Goal: Entertainment & Leisure: Browse casually

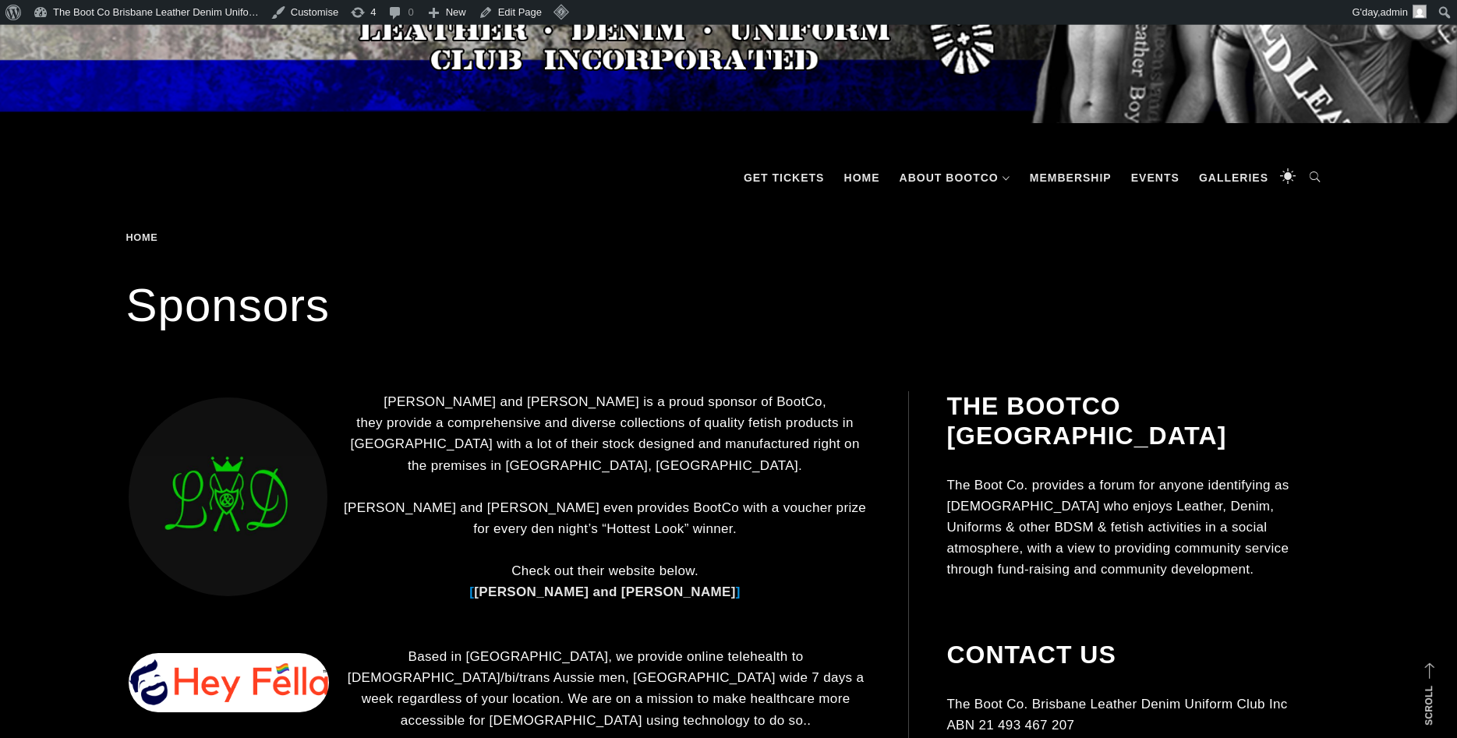
scroll to position [159, 0]
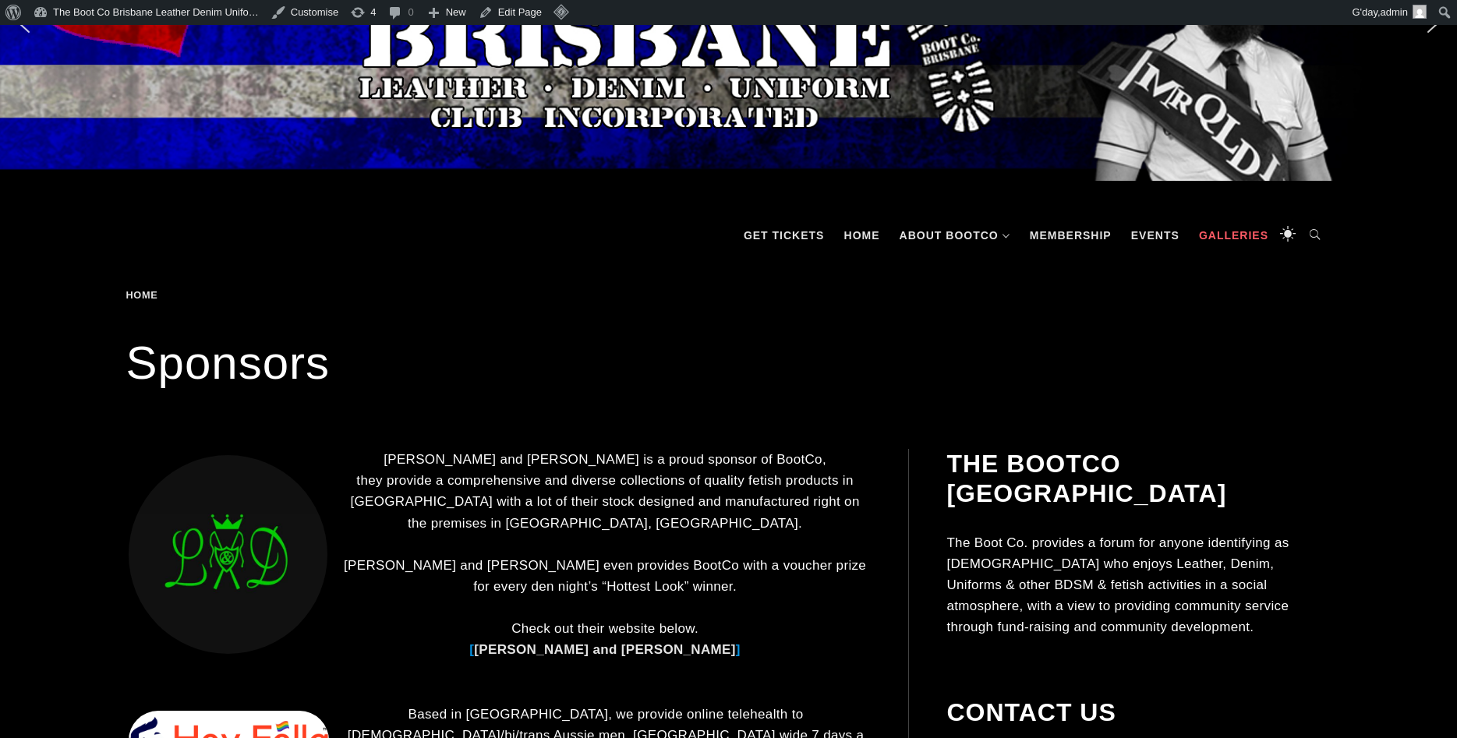
click at [1205, 242] on link "Galleries" at bounding box center [1233, 235] width 85 height 47
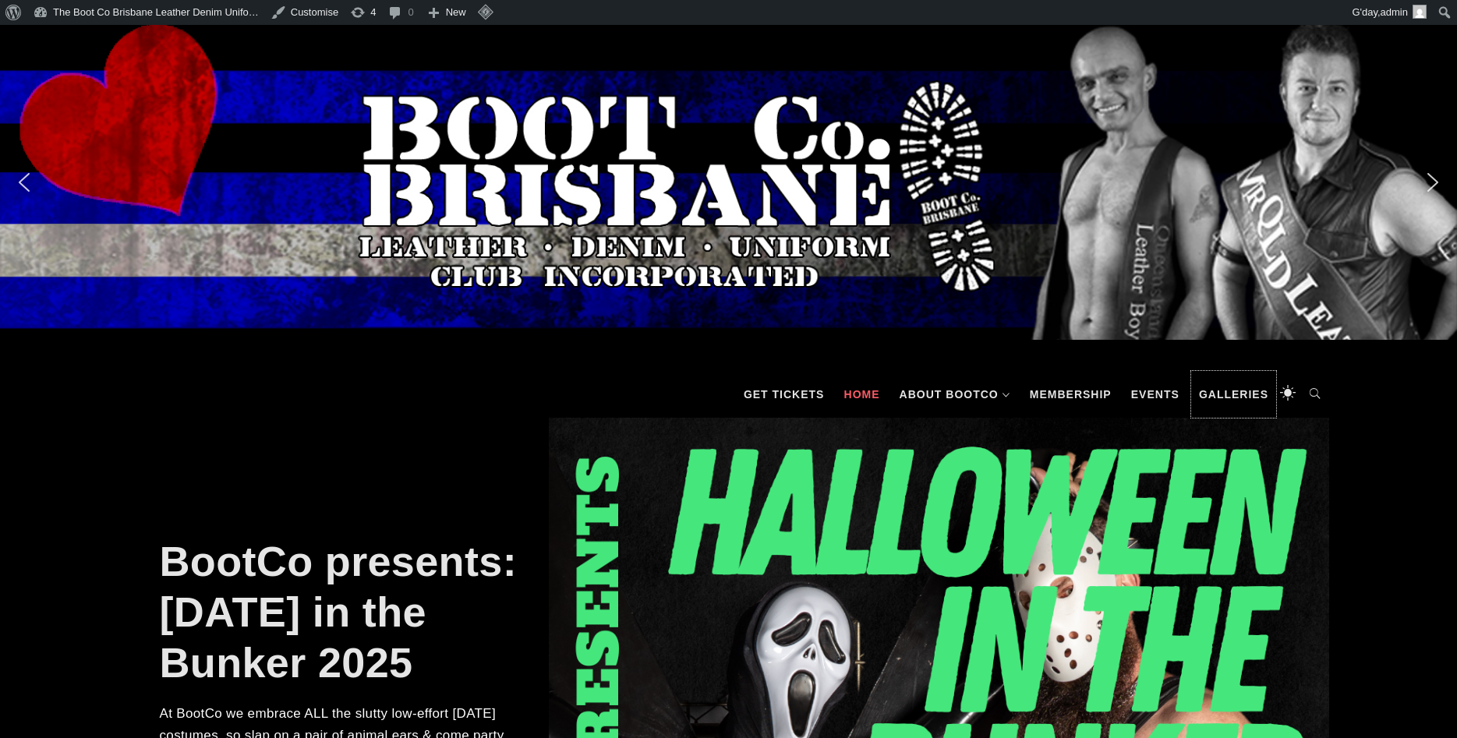
click at [1193, 383] on link "Galleries" at bounding box center [1233, 394] width 85 height 47
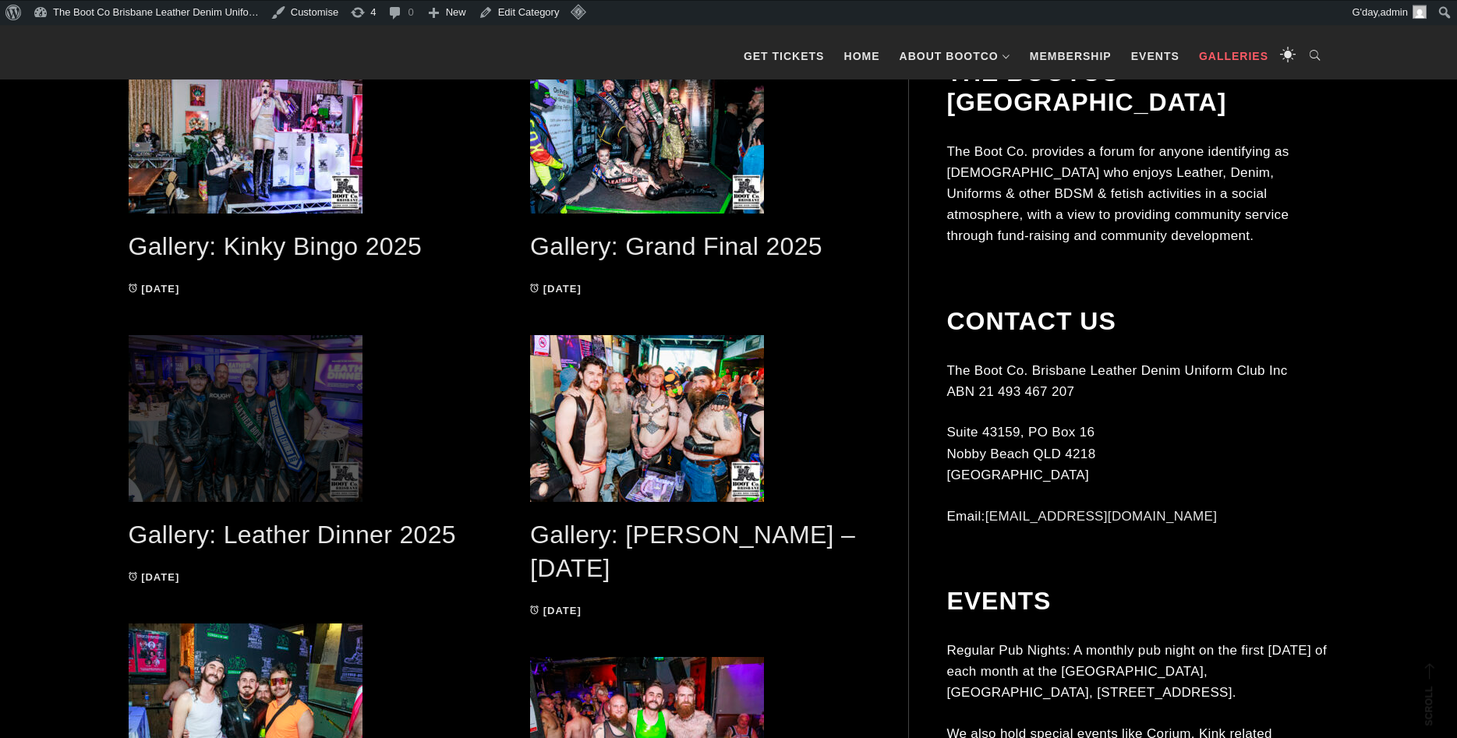
scroll to position [477, 0]
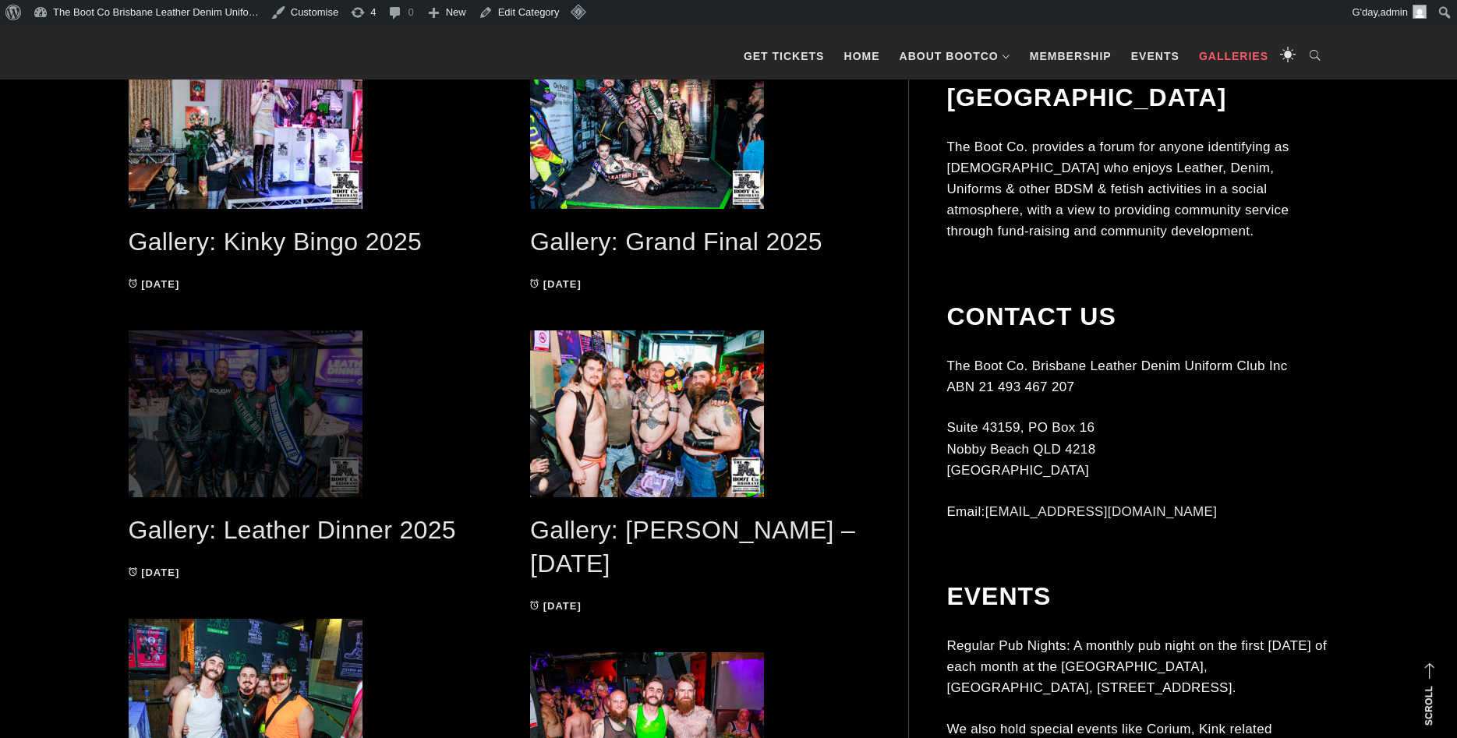
click at [294, 483] on span at bounding box center [299, 413] width 340 height 167
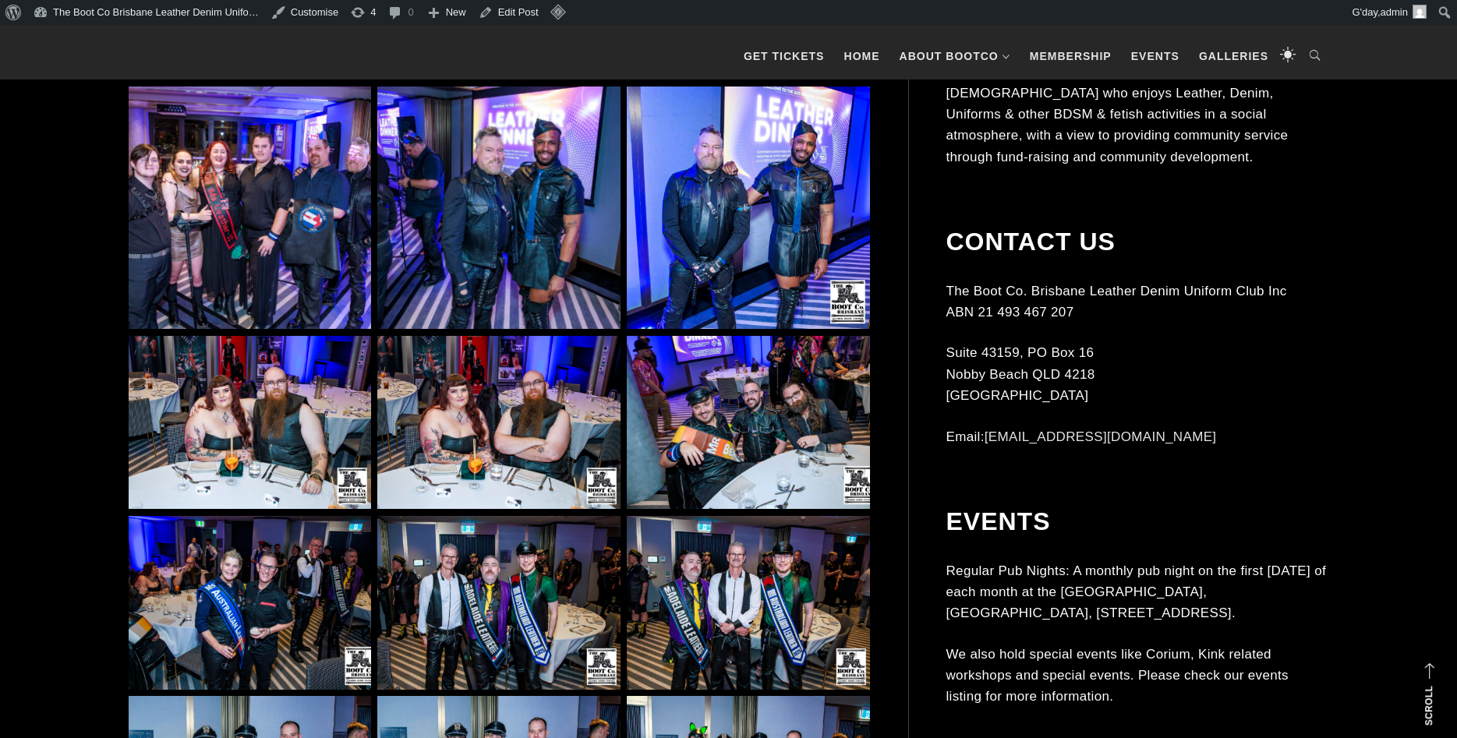
scroll to position [2067, 0]
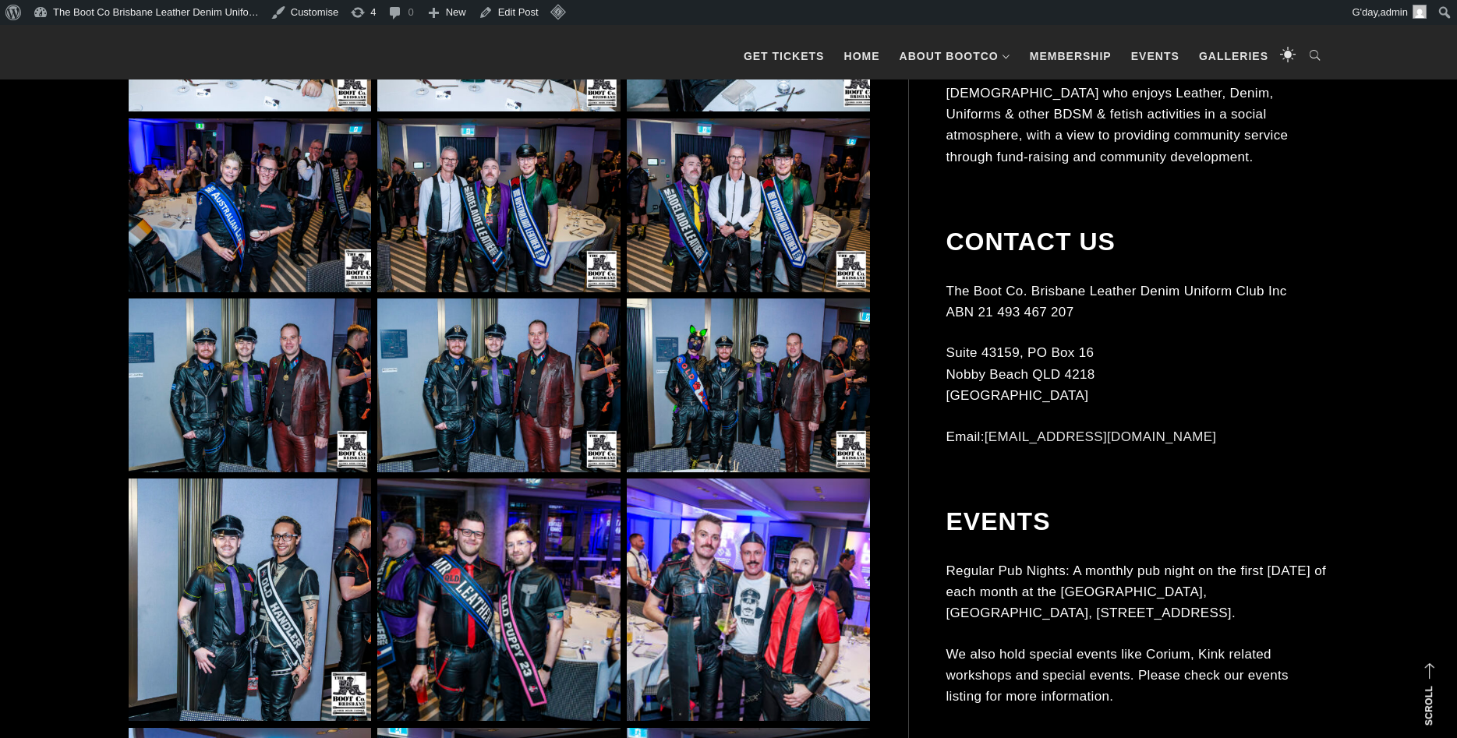
click at [557, 398] on img at bounding box center [498, 386] width 242 height 174
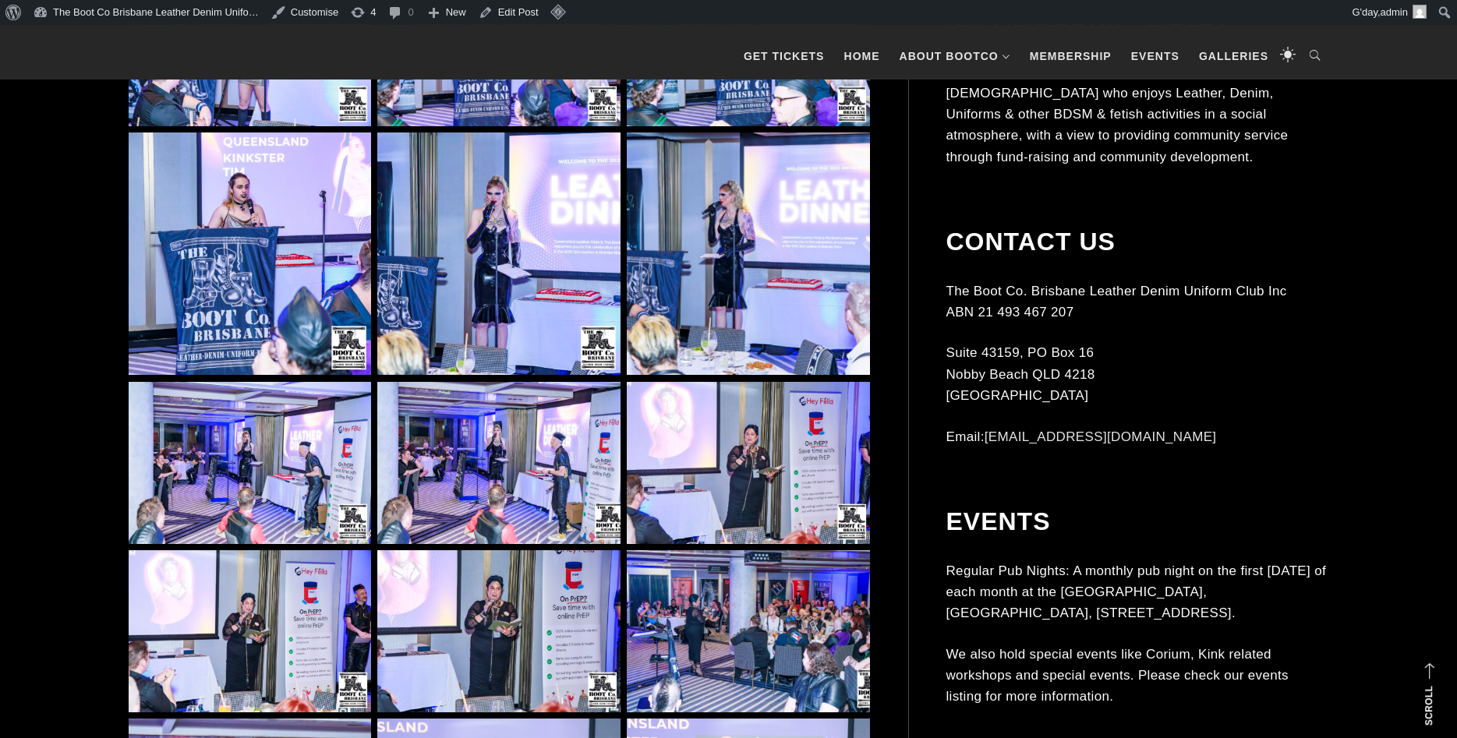
scroll to position [6281, 0]
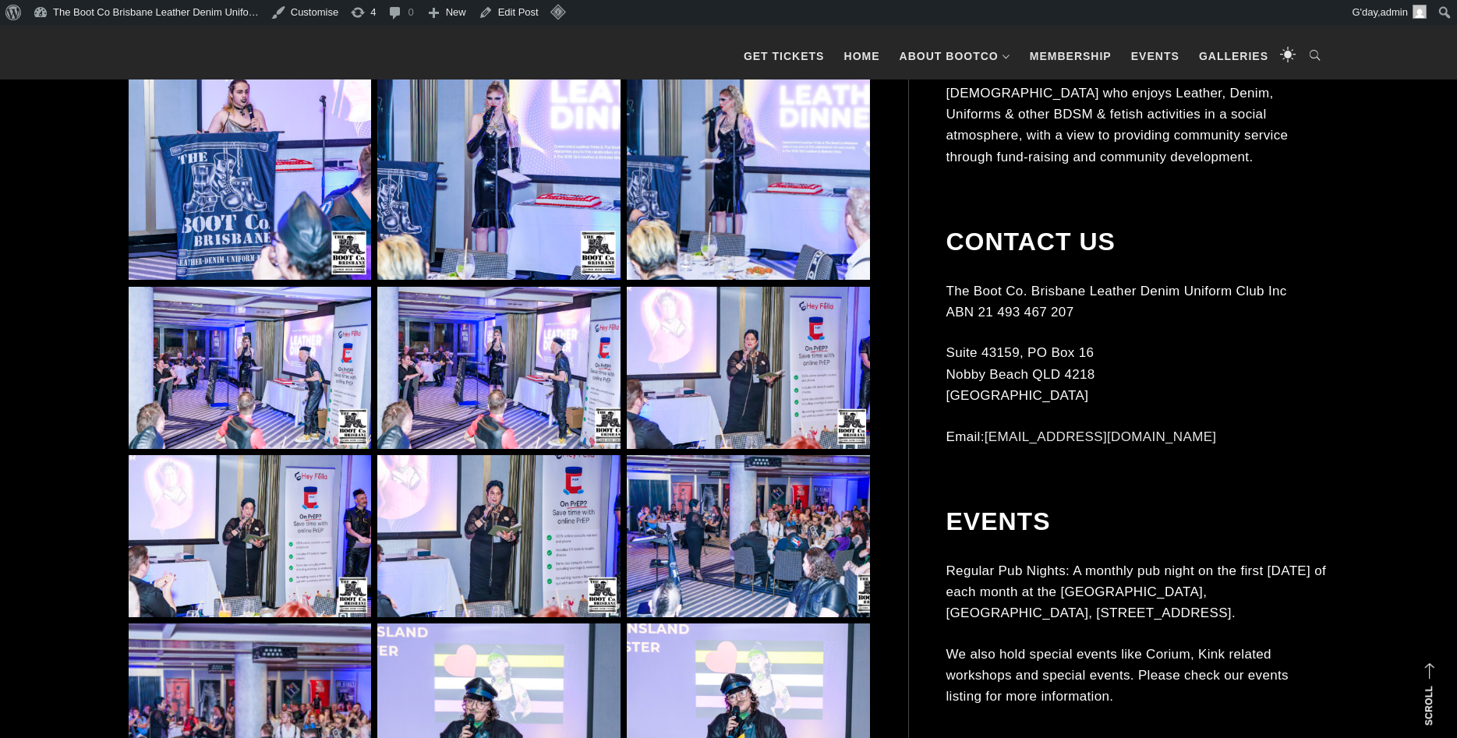
click at [554, 387] on img at bounding box center [498, 368] width 242 height 162
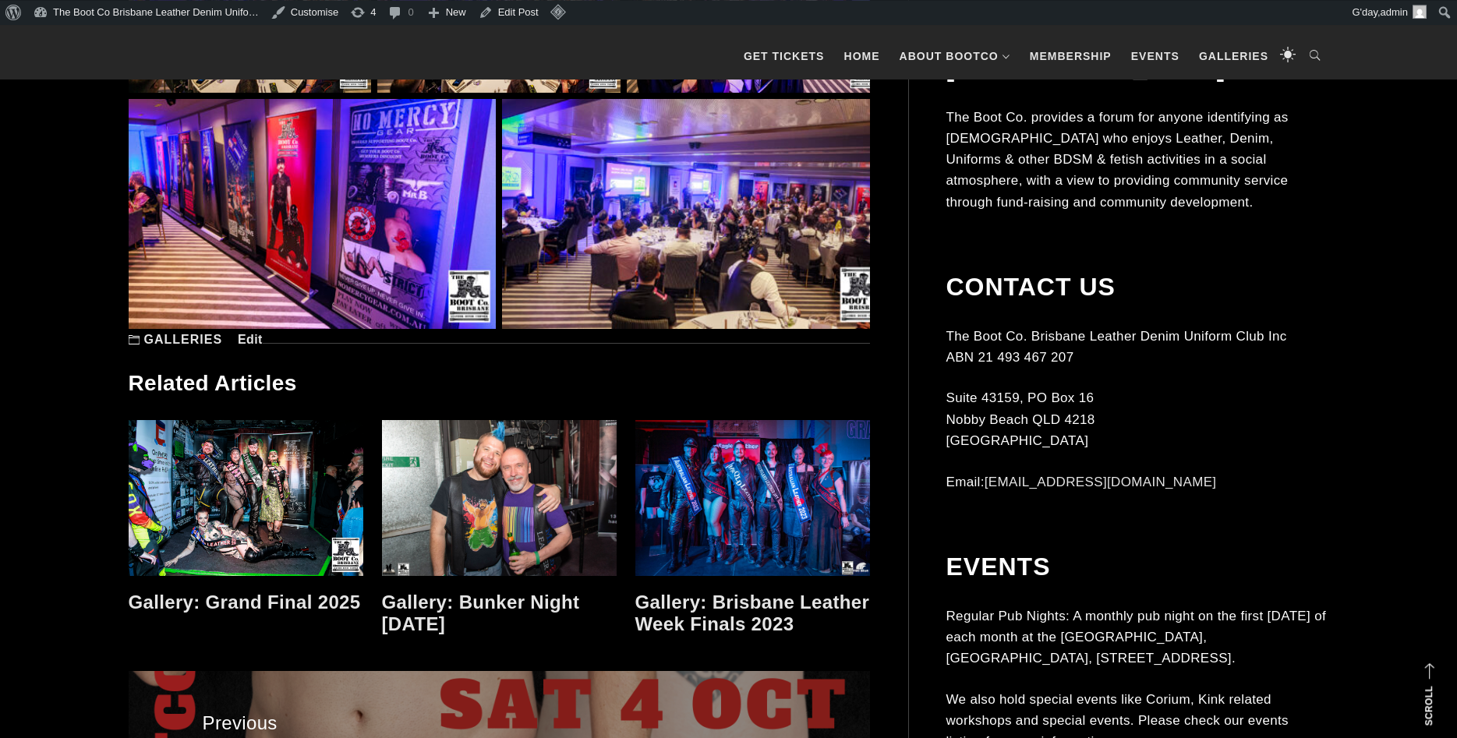
scroll to position [28631, 0]
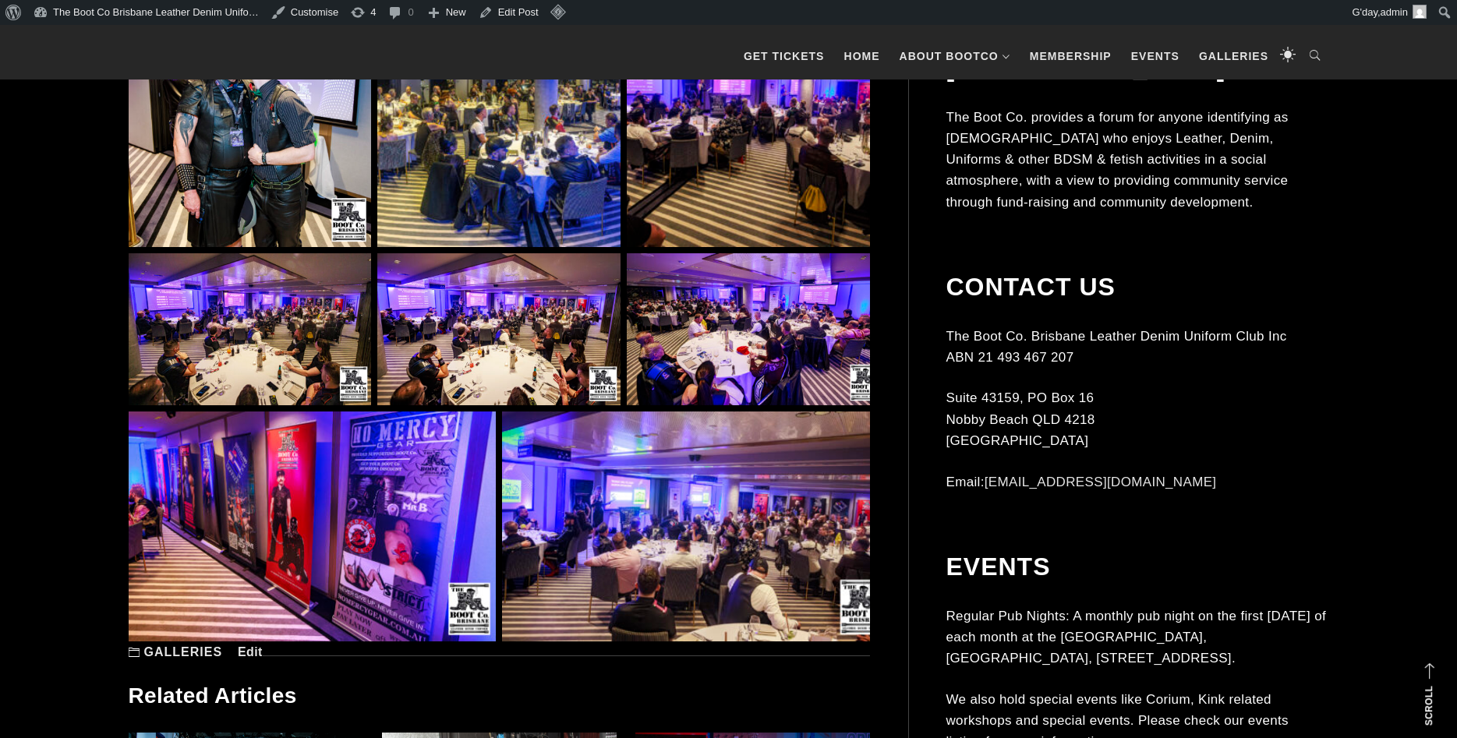
click at [566, 327] on img at bounding box center [498, 329] width 242 height 152
click at [716, 487] on img at bounding box center [685, 527] width 367 height 230
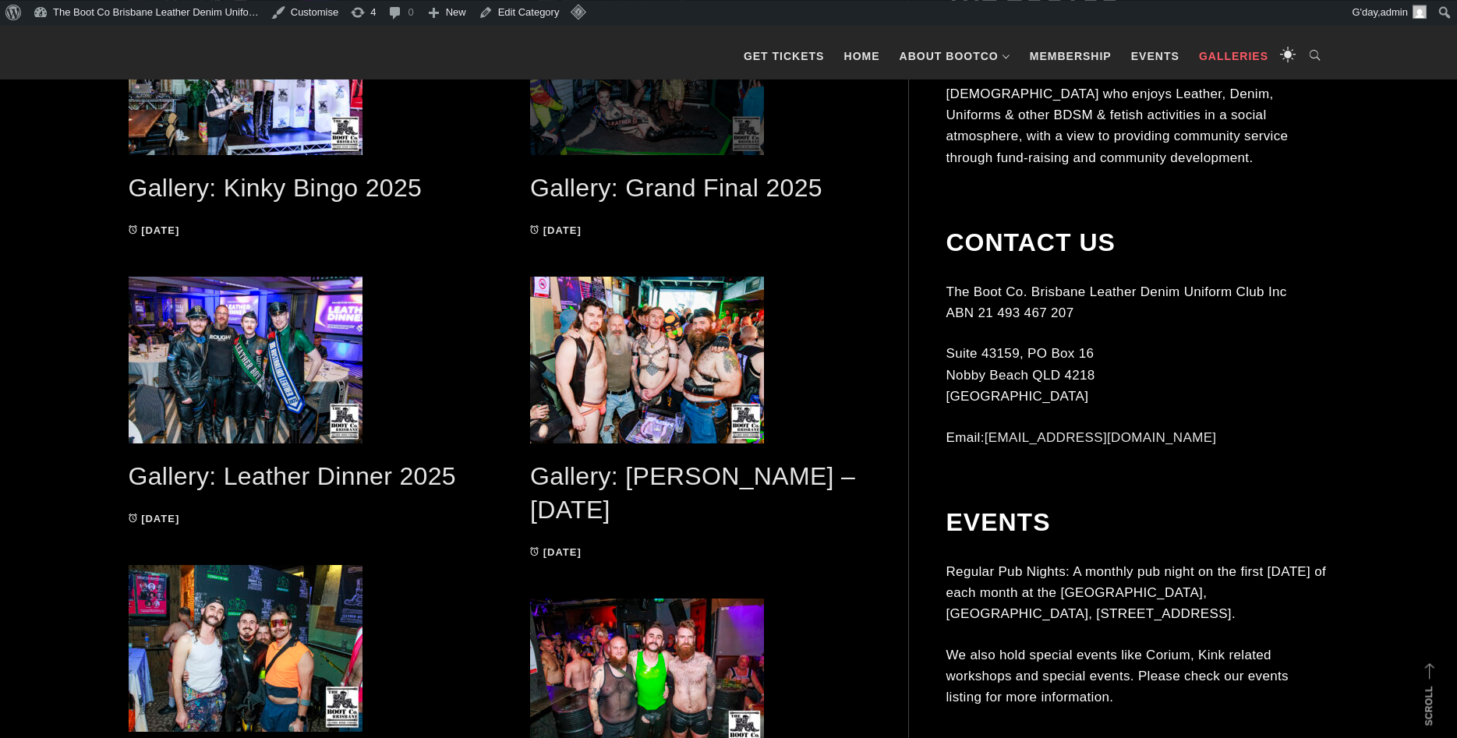
scroll to position [557, 0]
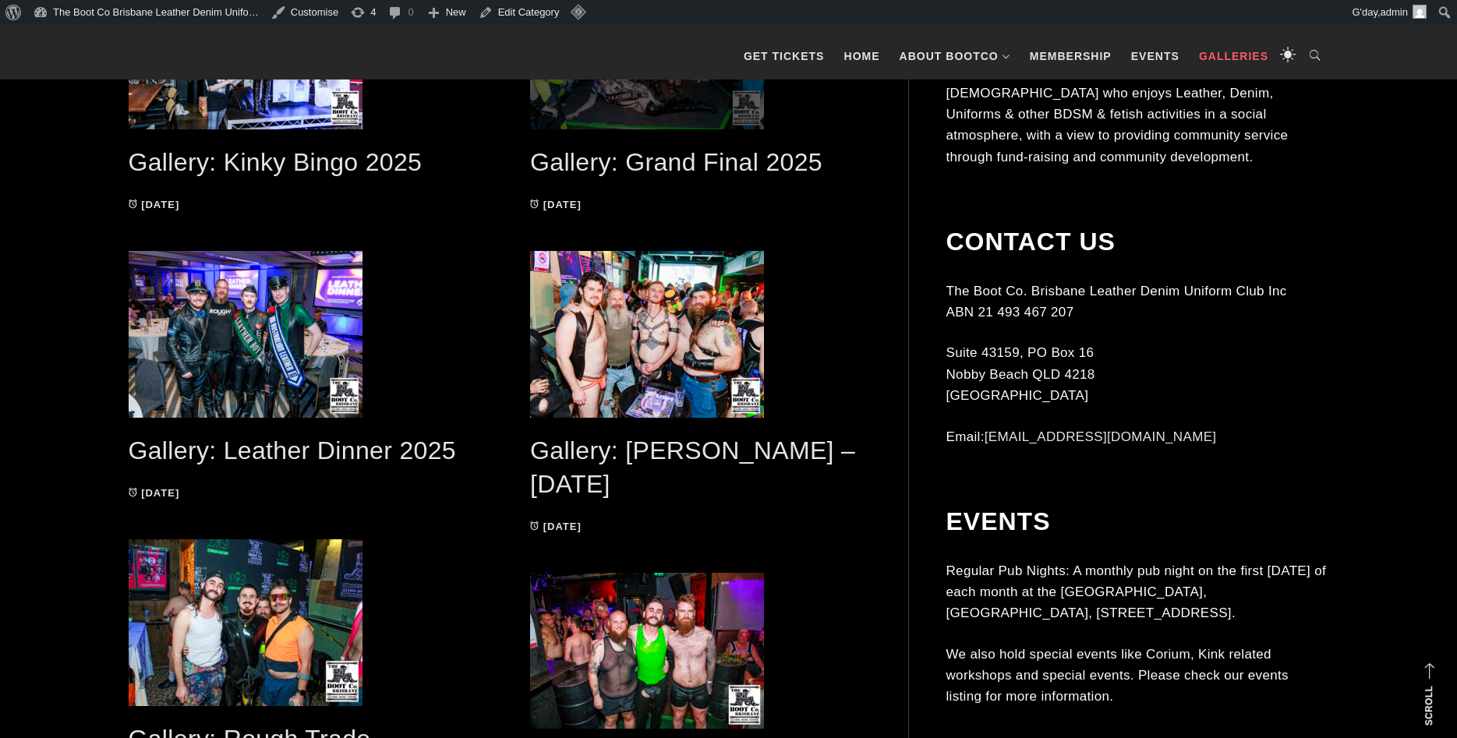
click at [642, 320] on span at bounding box center [700, 334] width 340 height 167
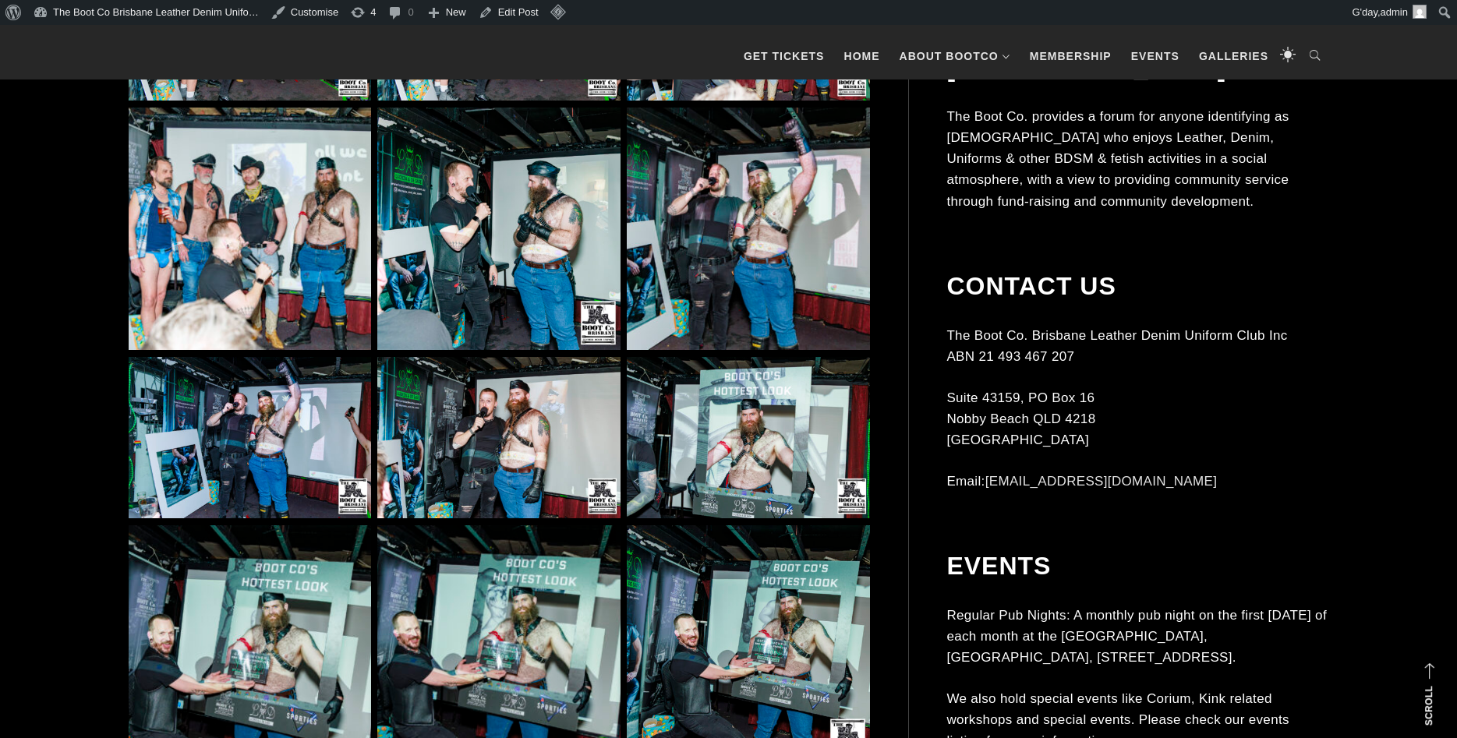
scroll to position [2385, 0]
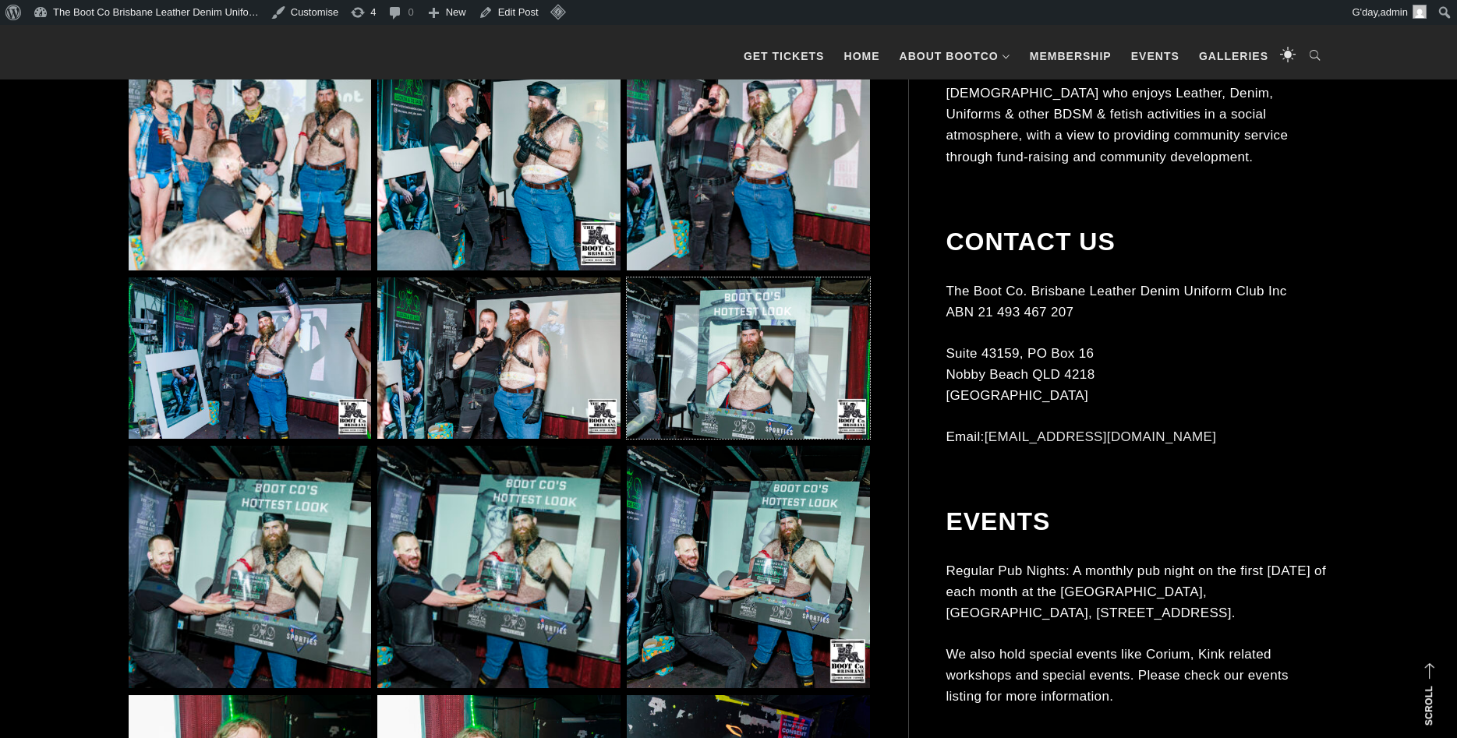
click at [642, 320] on img at bounding box center [748, 358] width 242 height 162
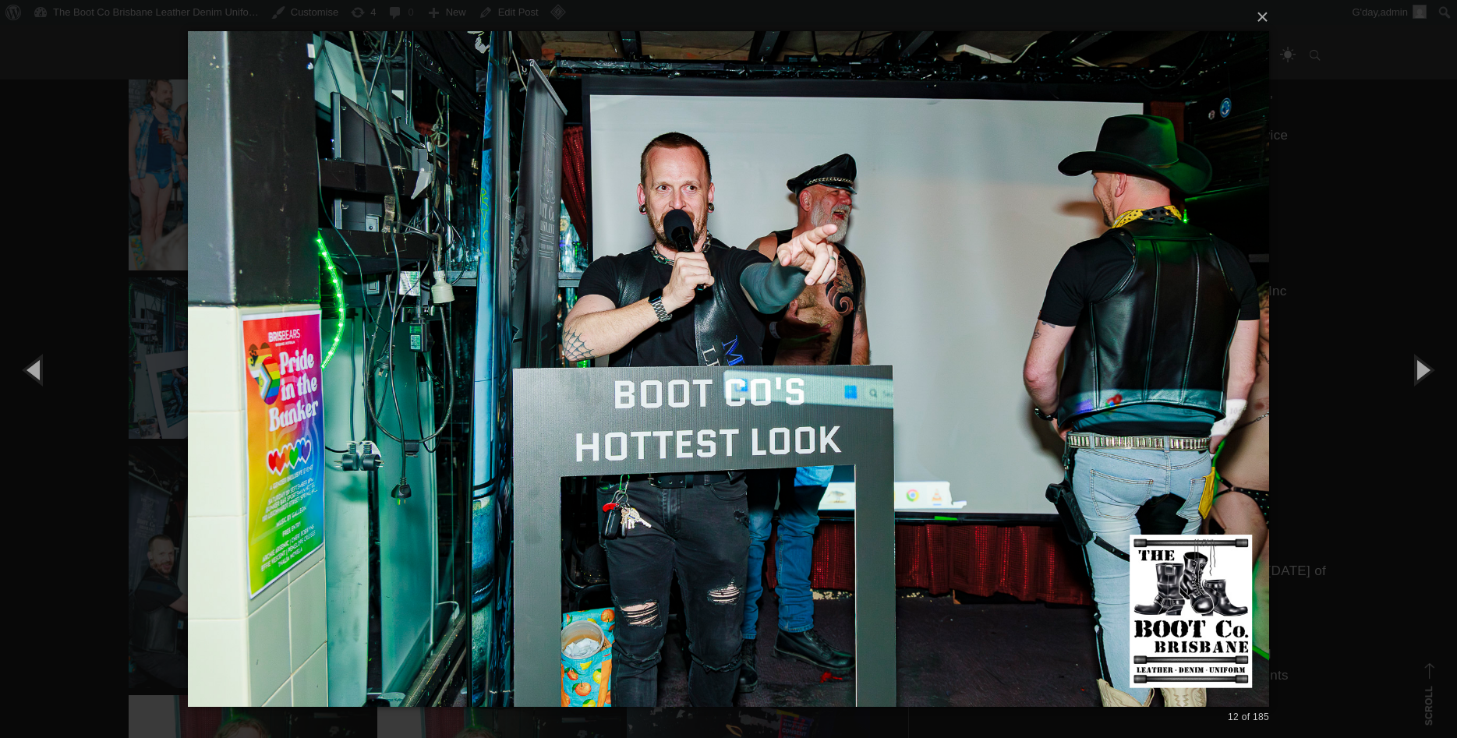
click at [179, 247] on div "× 12 of 185 Loading..." at bounding box center [728, 369] width 1457 height 738
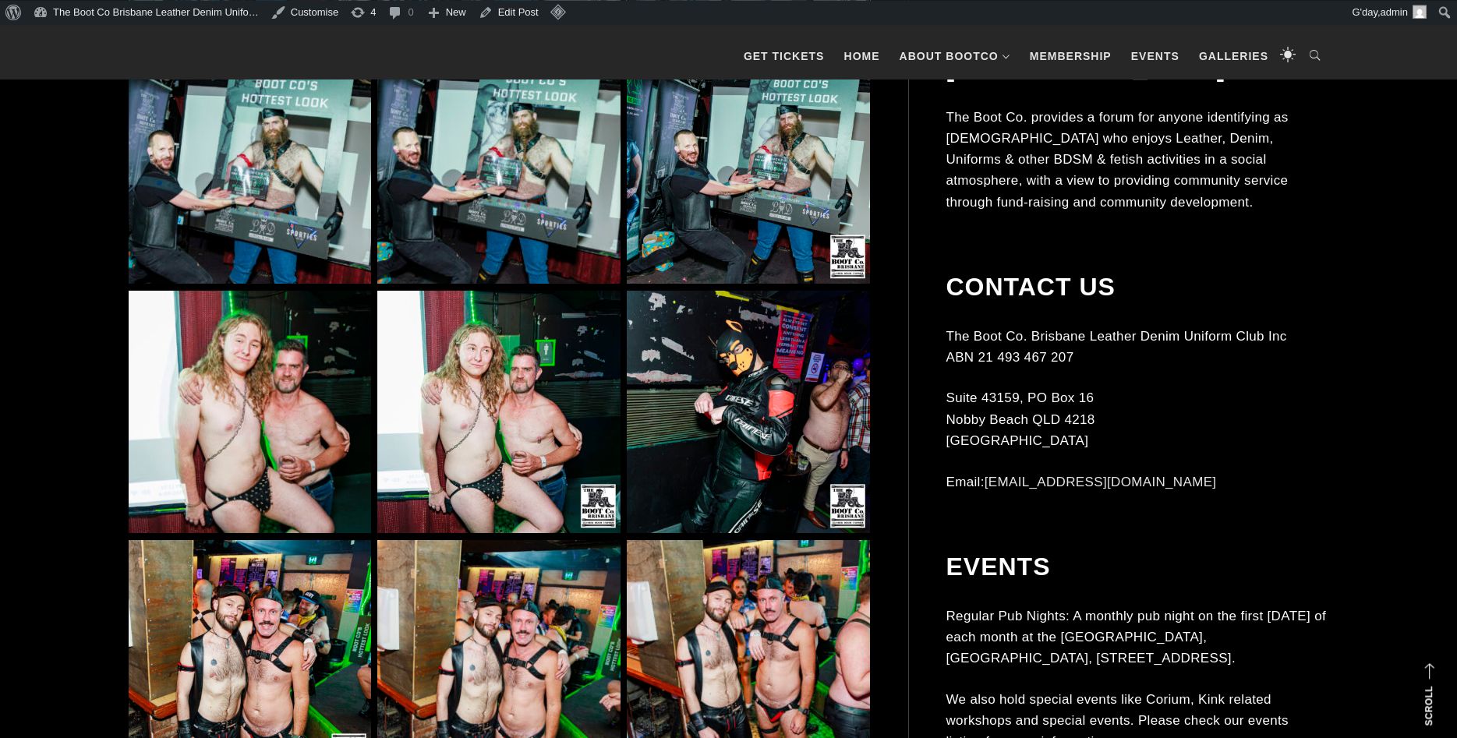
scroll to position [2703, 0]
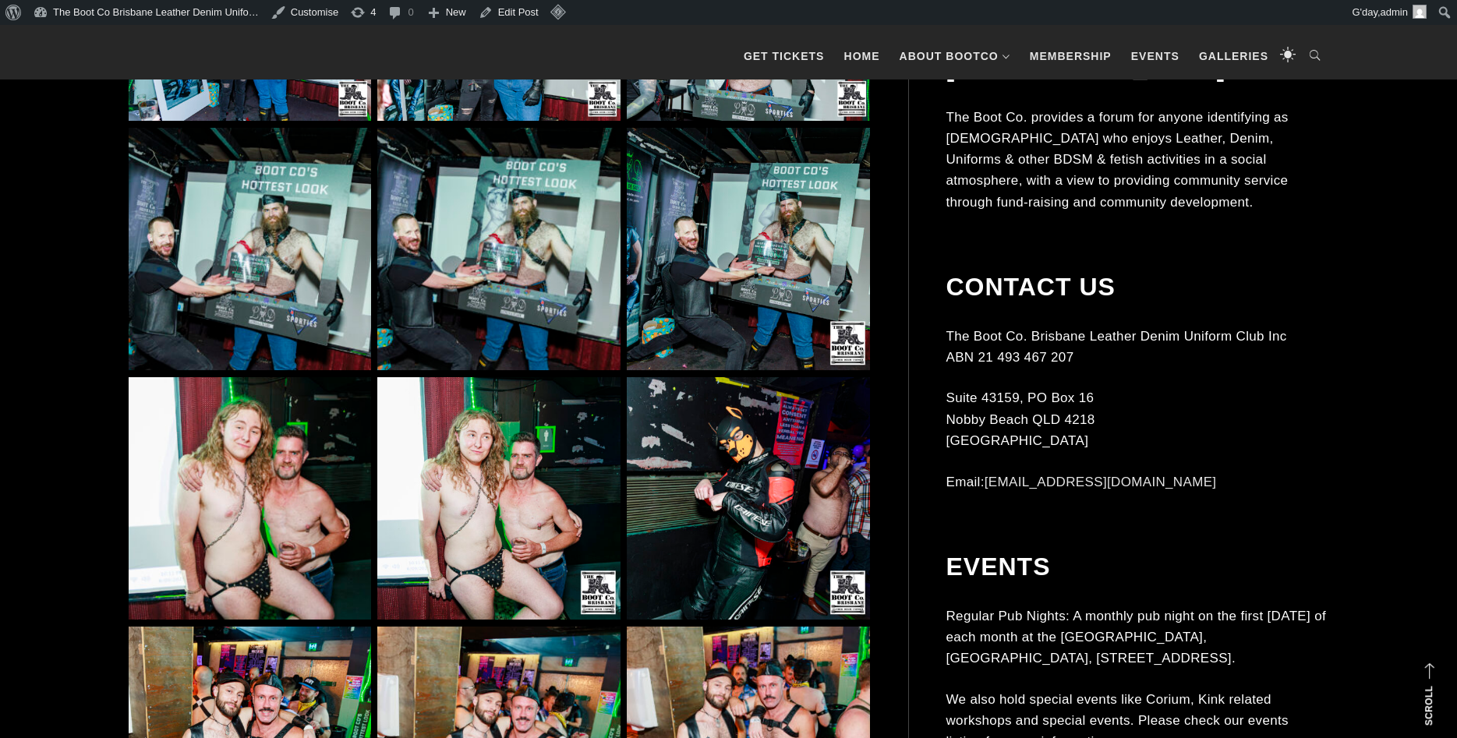
click at [728, 277] on img at bounding box center [748, 249] width 242 height 242
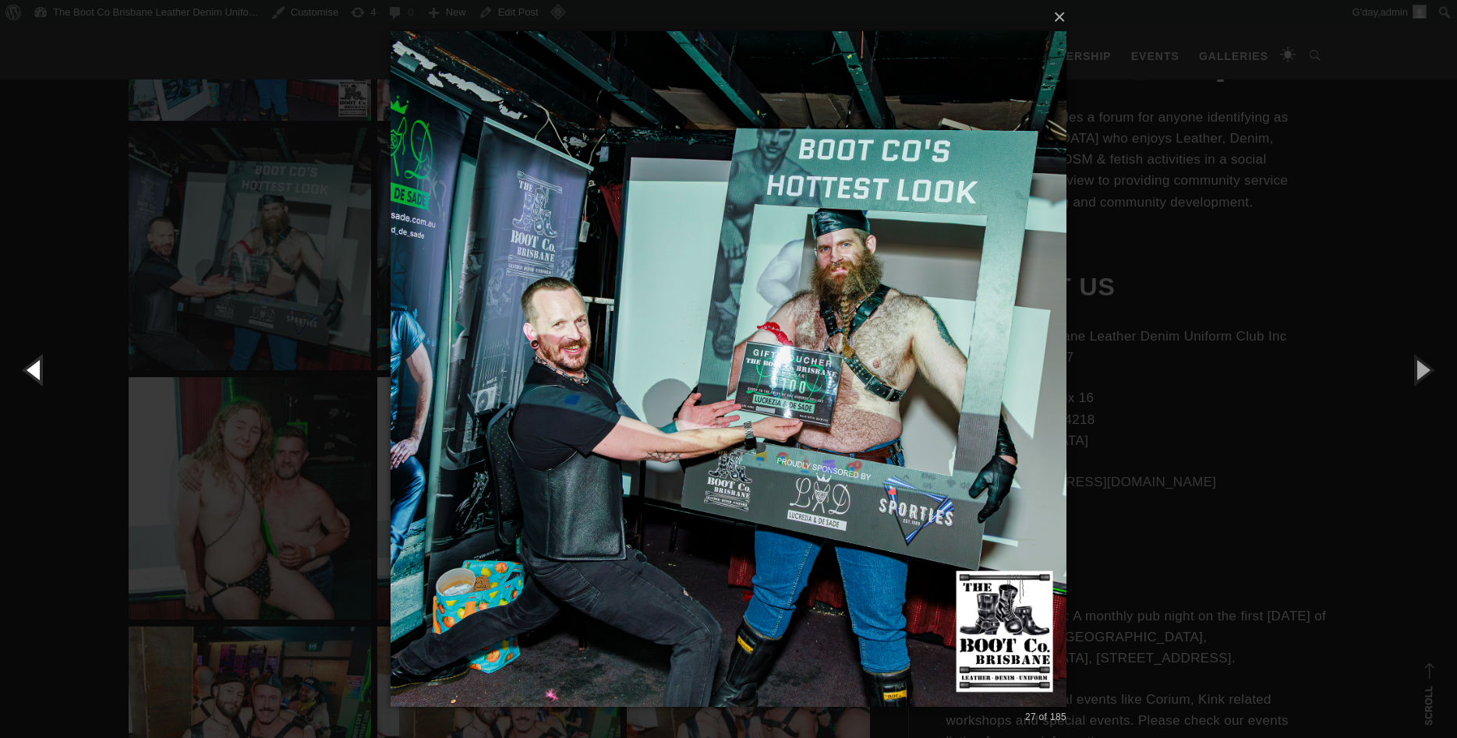
click at [42, 389] on button "button" at bounding box center [35, 370] width 70 height 86
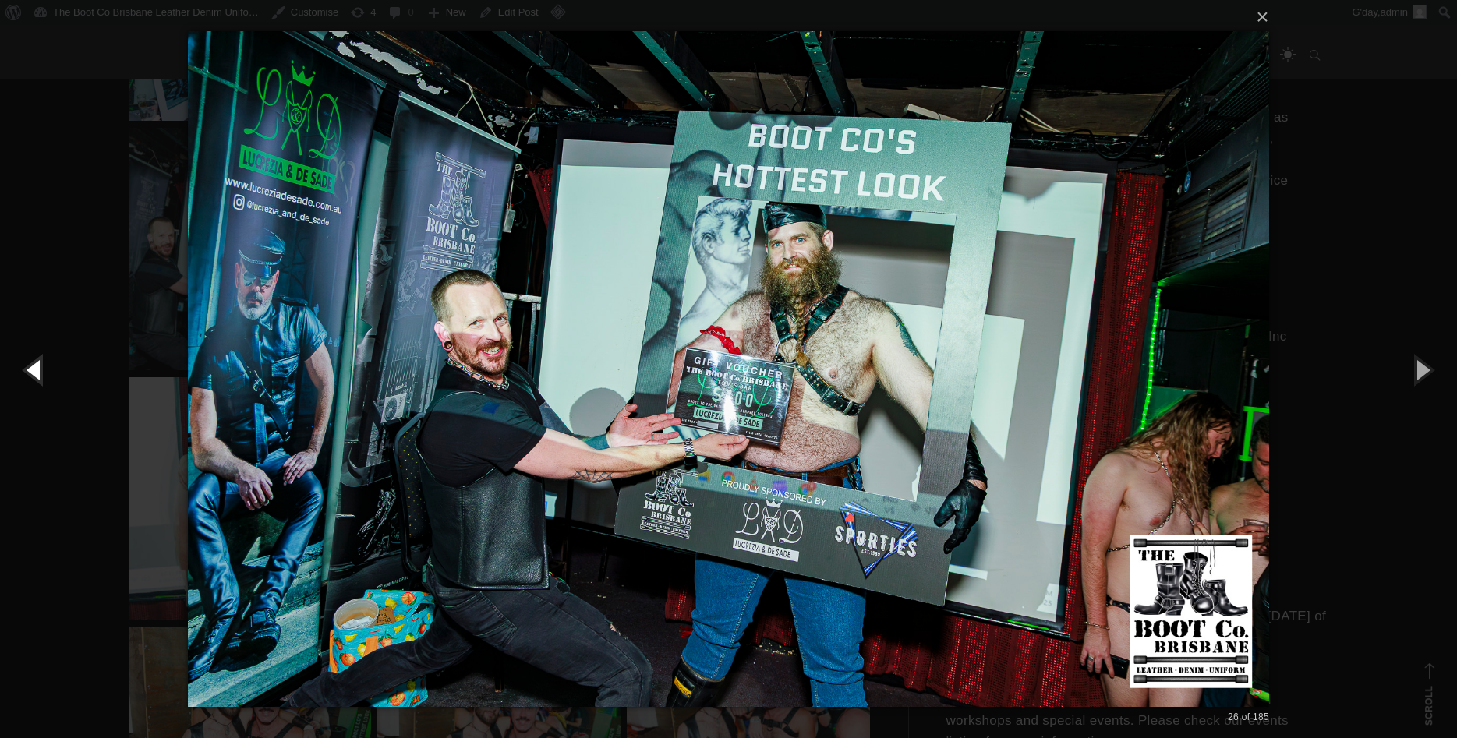
click at [42, 389] on button "button" at bounding box center [35, 370] width 70 height 86
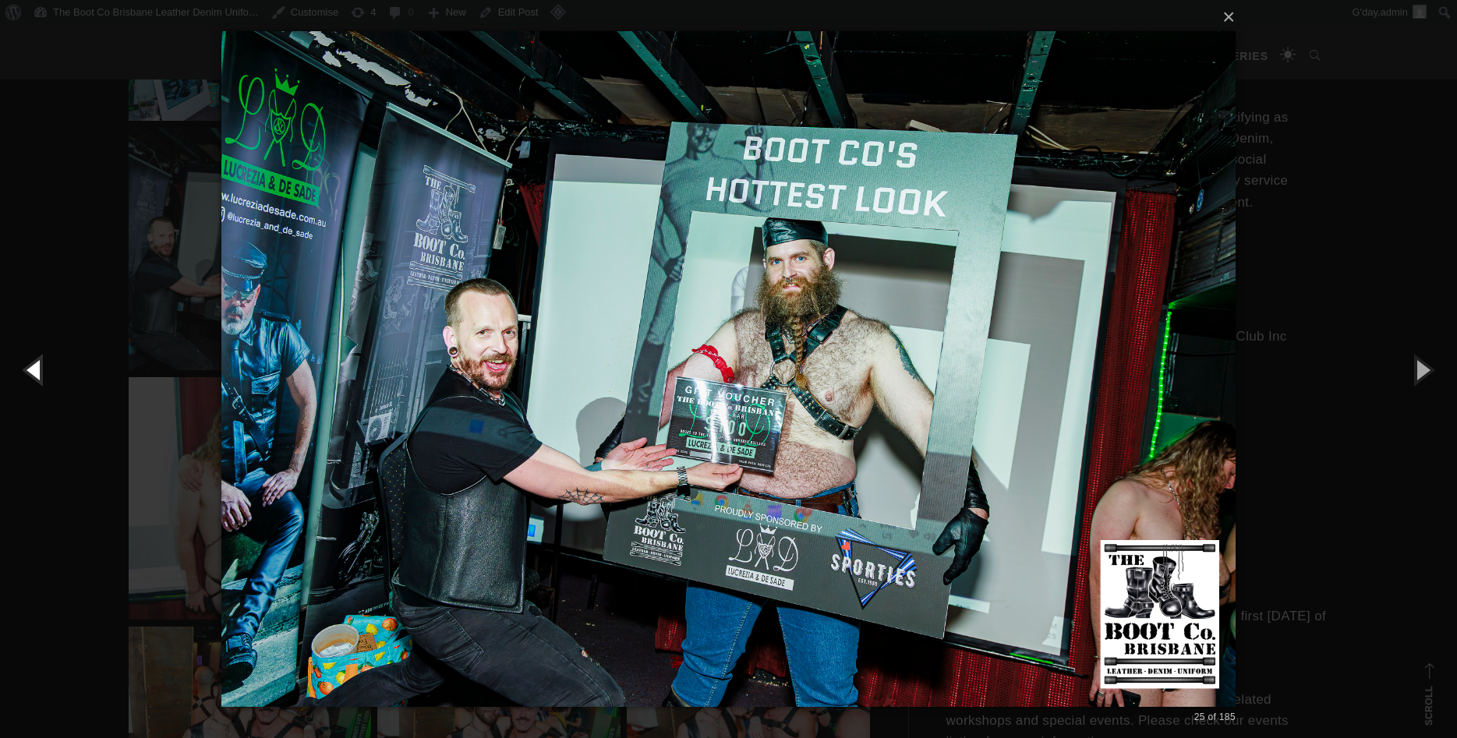
click at [42, 389] on button "button" at bounding box center [35, 370] width 70 height 86
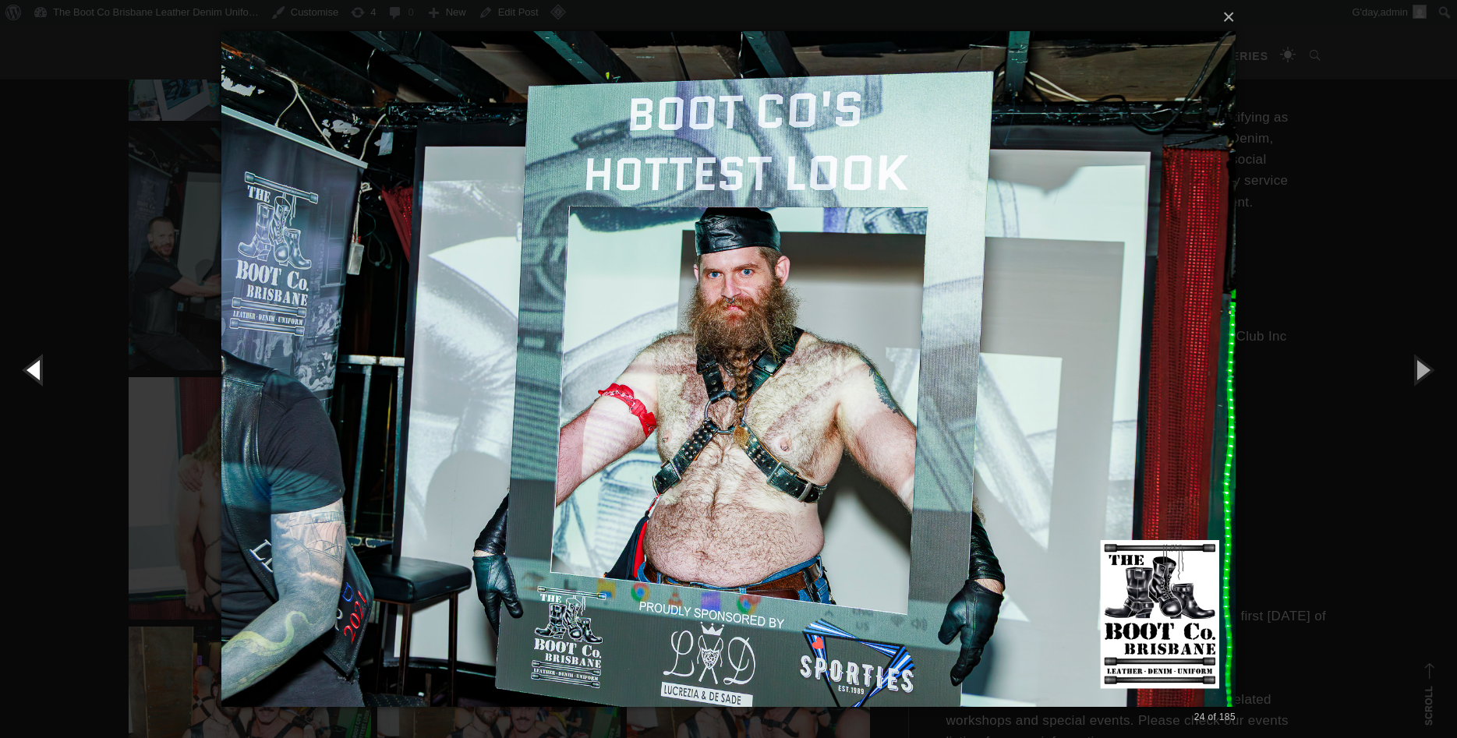
click at [42, 389] on button "button" at bounding box center [35, 370] width 70 height 86
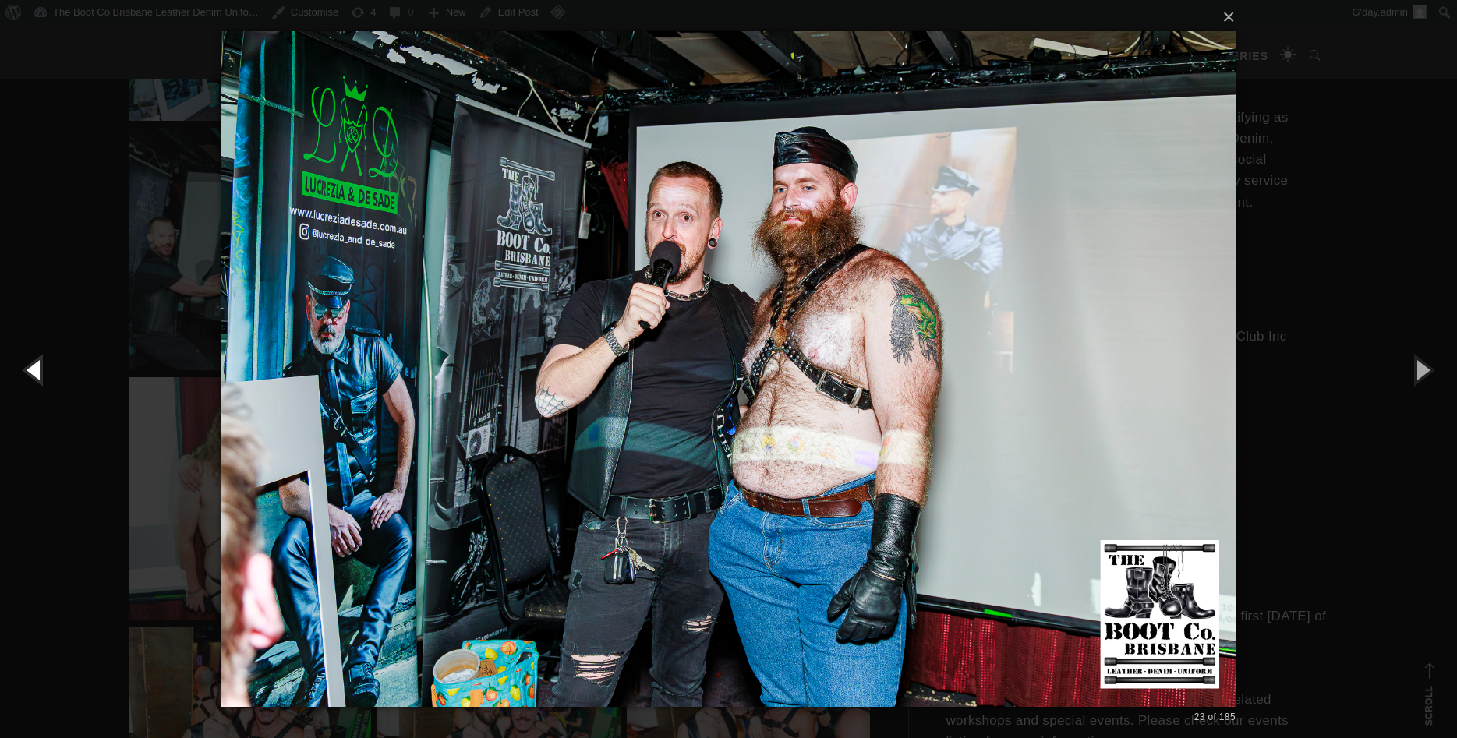
click at [42, 389] on button "button" at bounding box center [35, 370] width 70 height 86
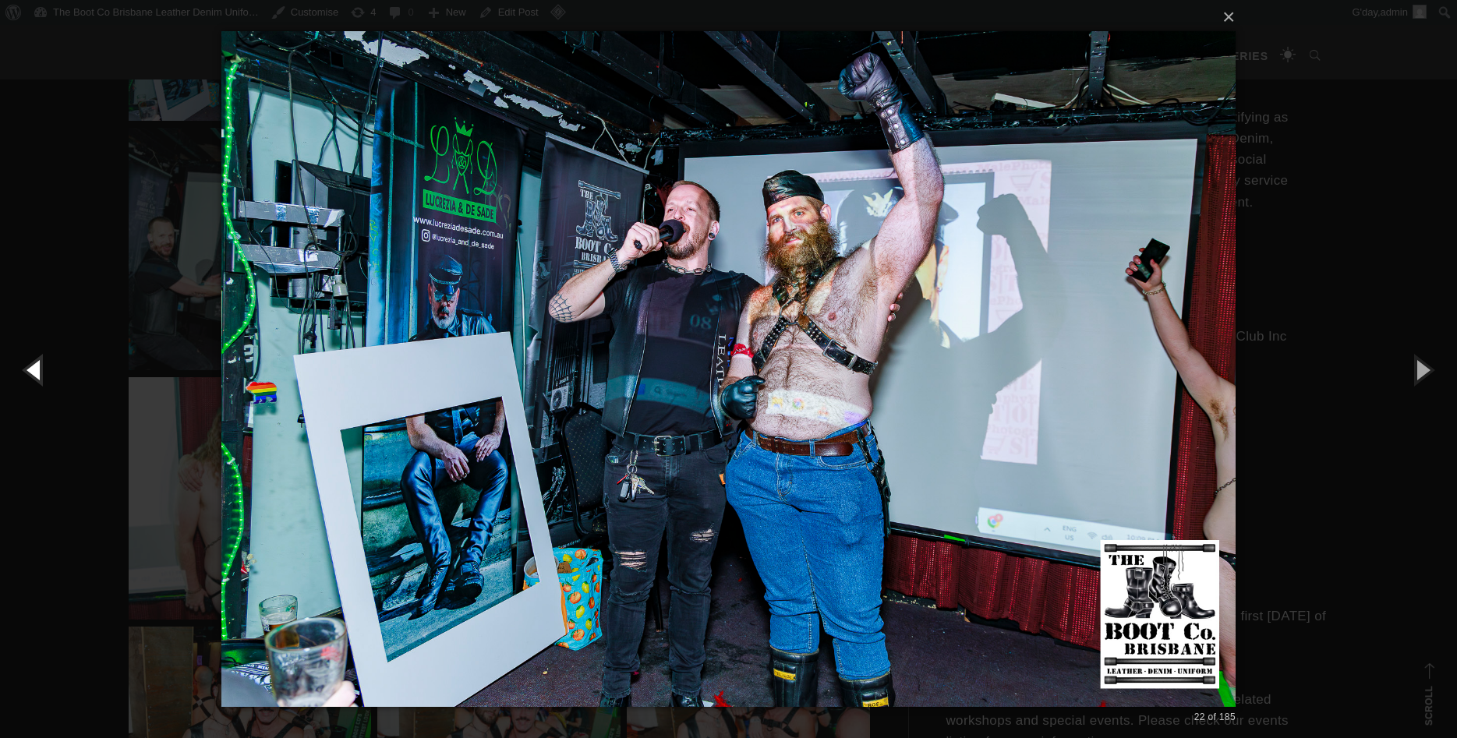
click at [42, 389] on button "button" at bounding box center [35, 370] width 70 height 86
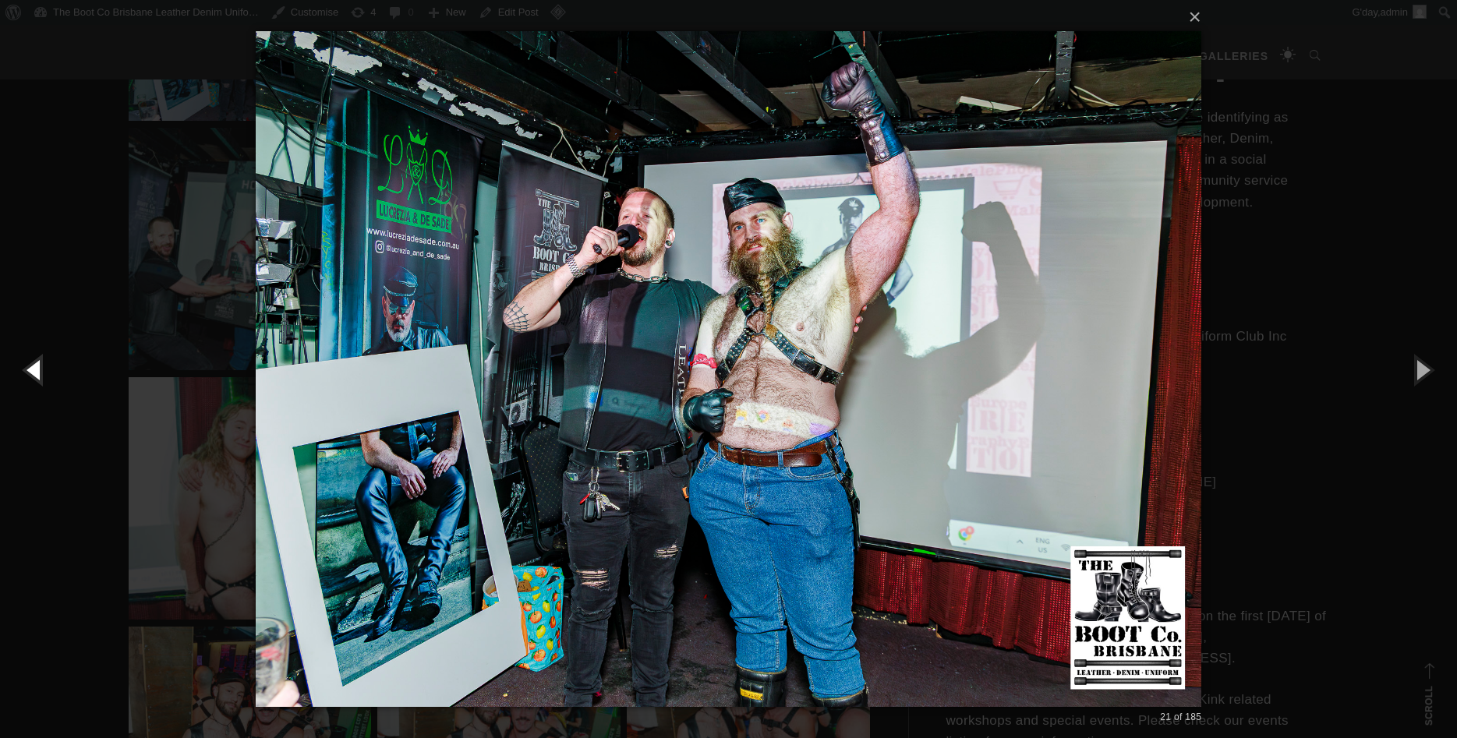
click at [42, 389] on button "button" at bounding box center [35, 370] width 70 height 86
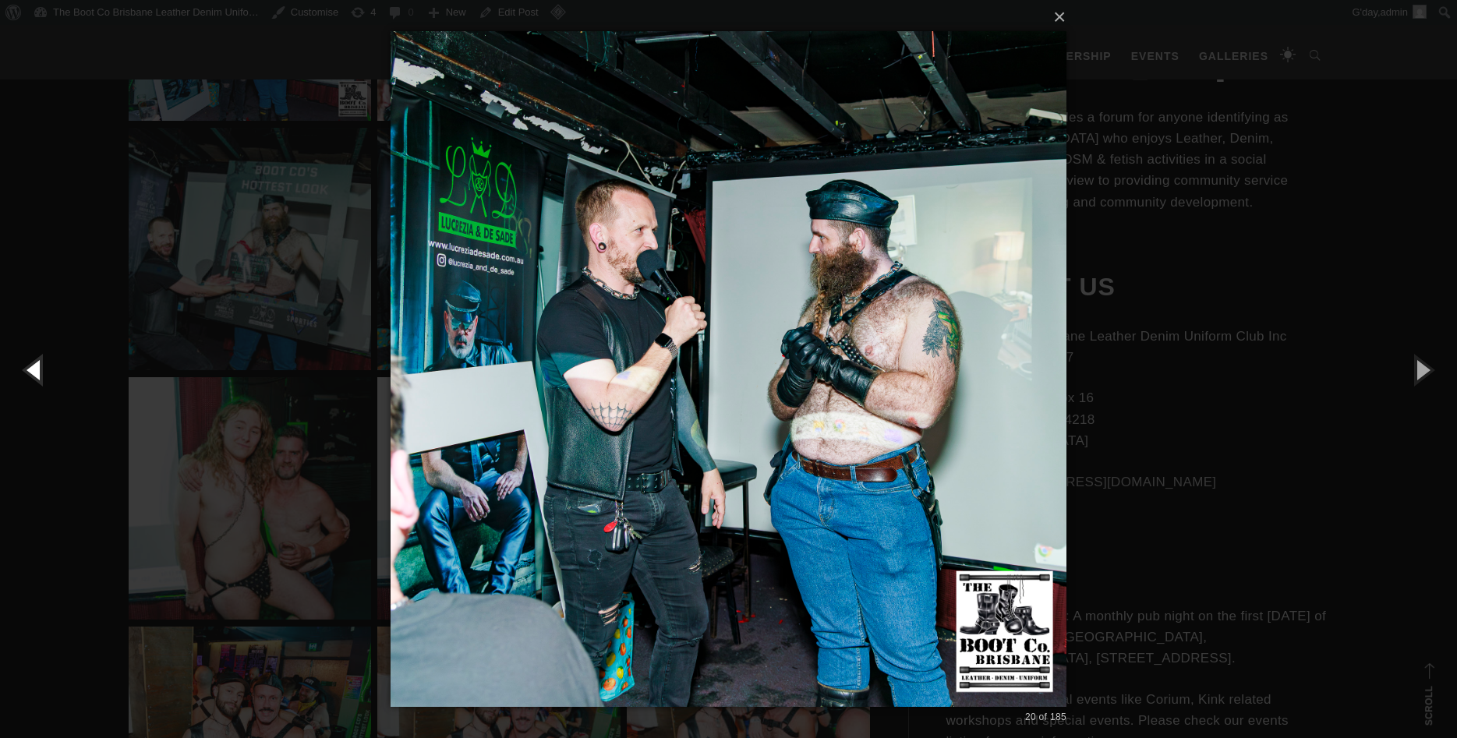
click at [42, 389] on button "button" at bounding box center [35, 370] width 70 height 86
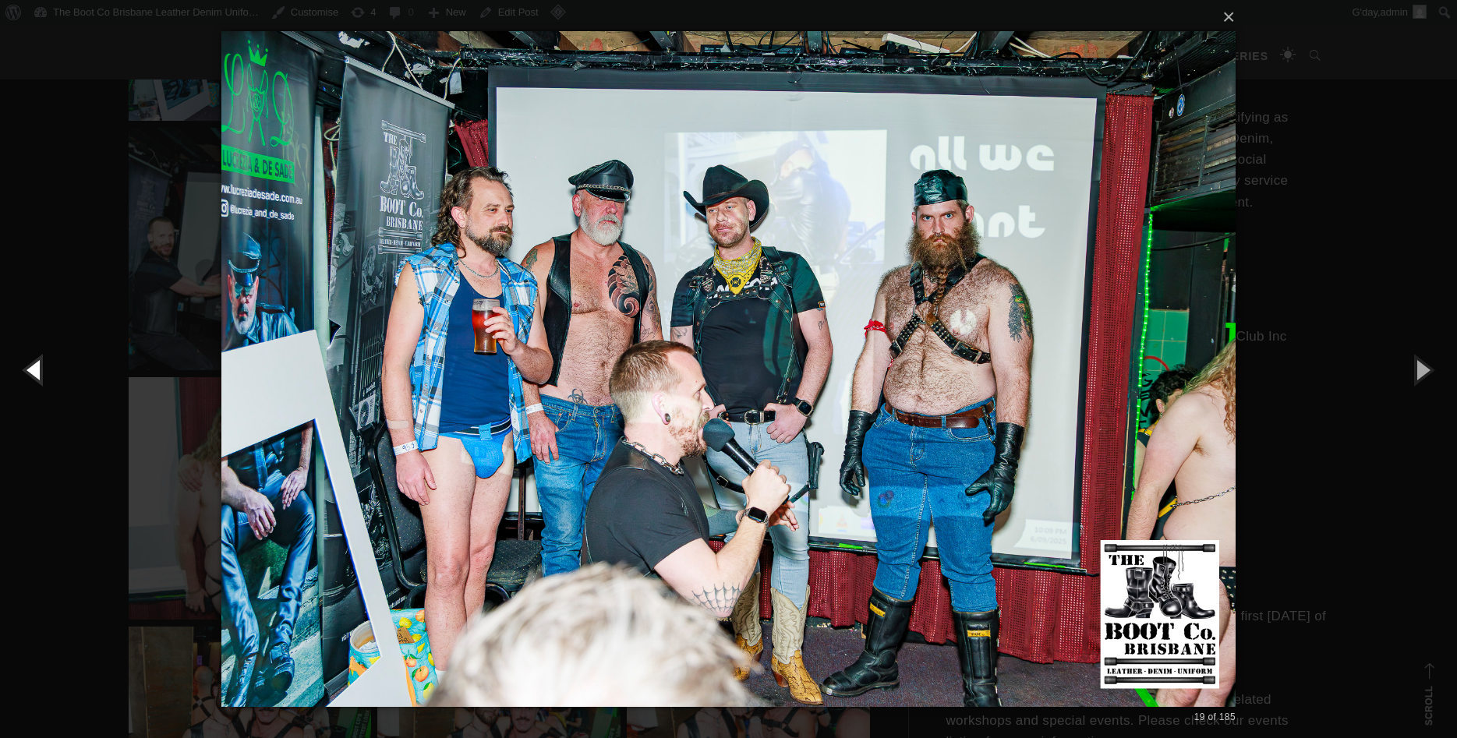
click at [42, 389] on button "button" at bounding box center [35, 370] width 70 height 86
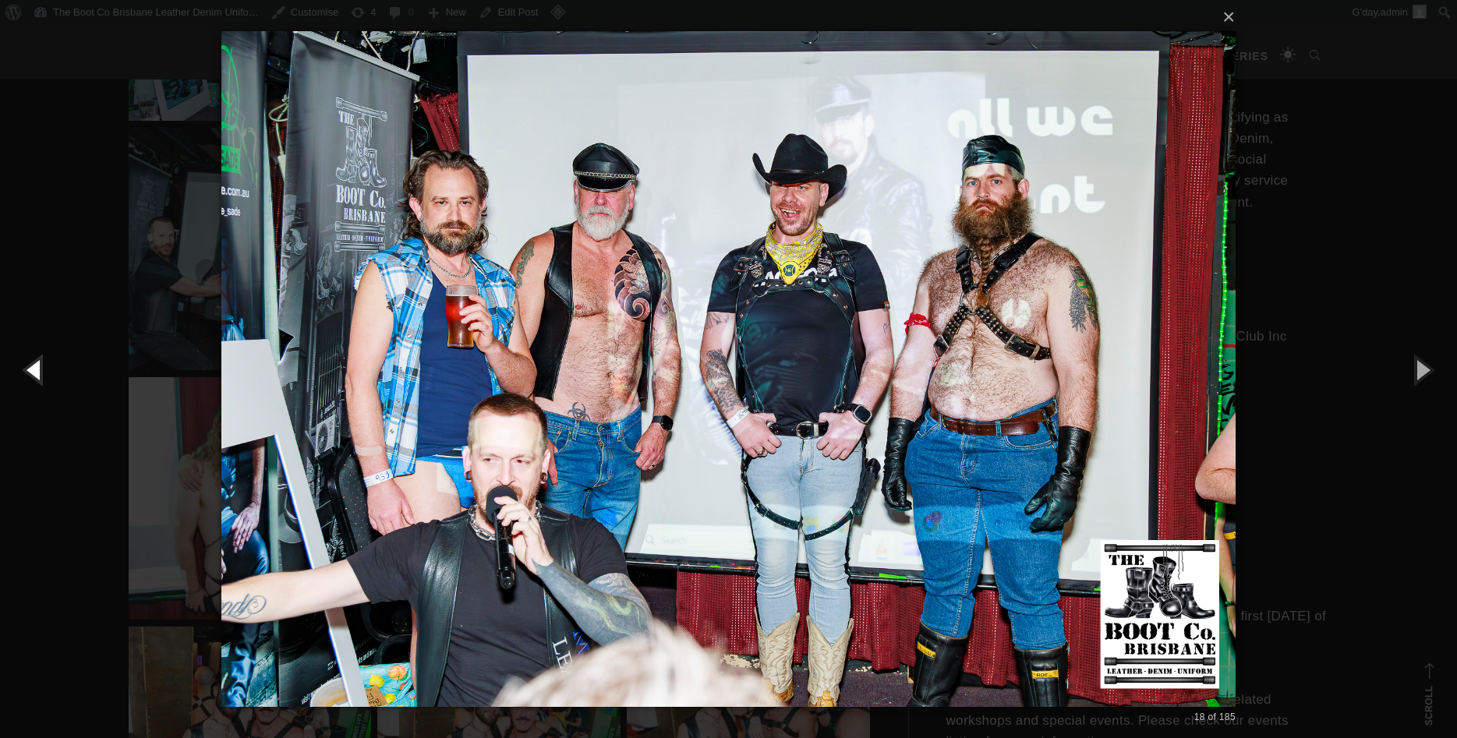
click at [42, 389] on button "button" at bounding box center [35, 370] width 70 height 86
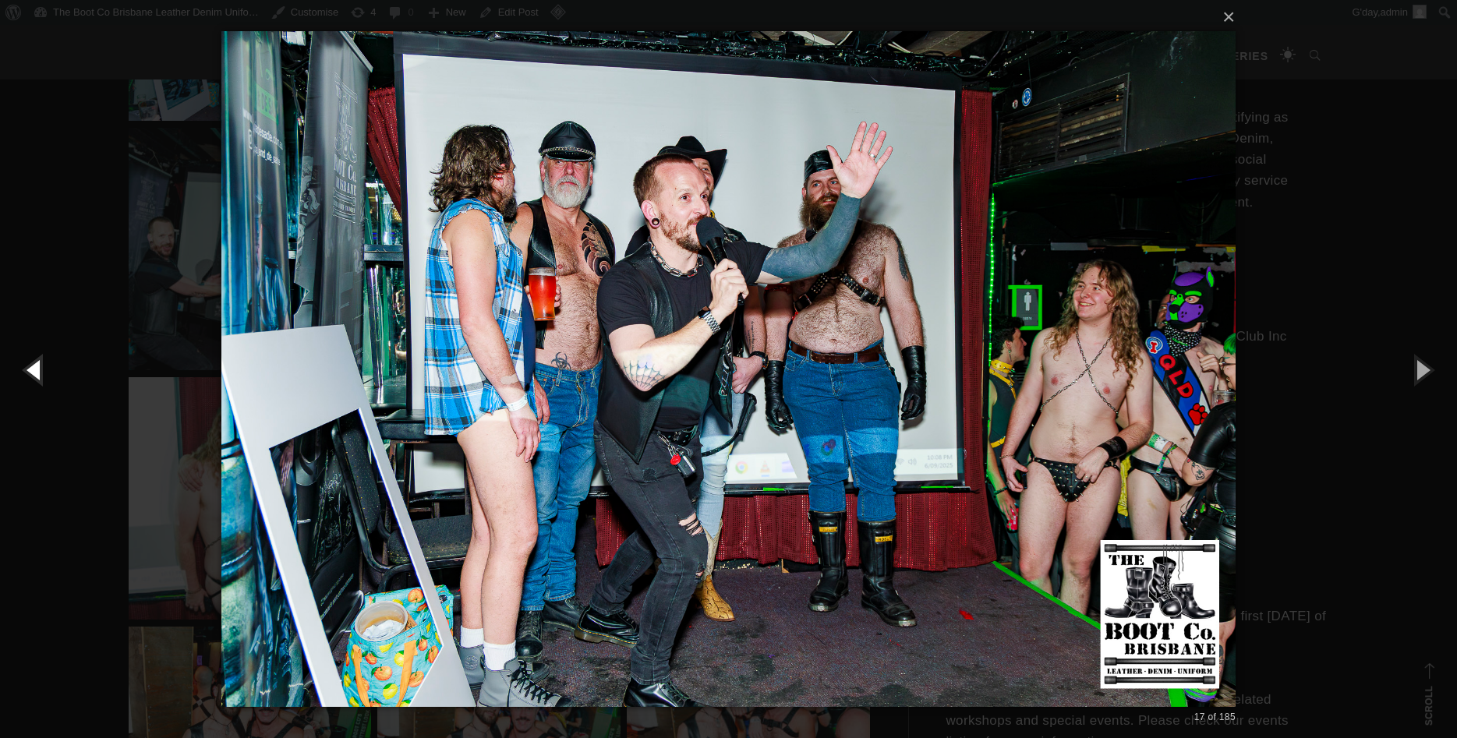
click at [42, 389] on button "button" at bounding box center [35, 370] width 70 height 86
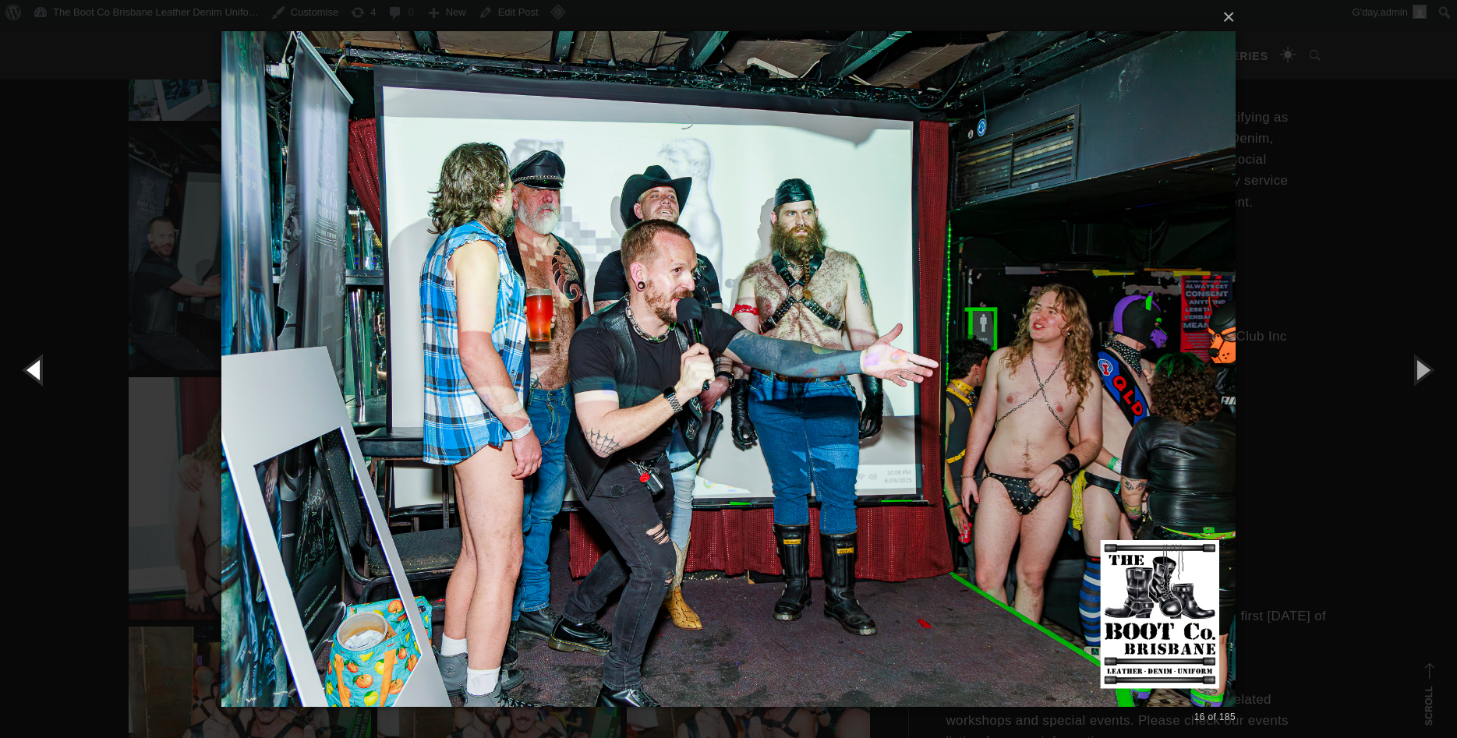
click at [42, 389] on button "button" at bounding box center [35, 370] width 70 height 86
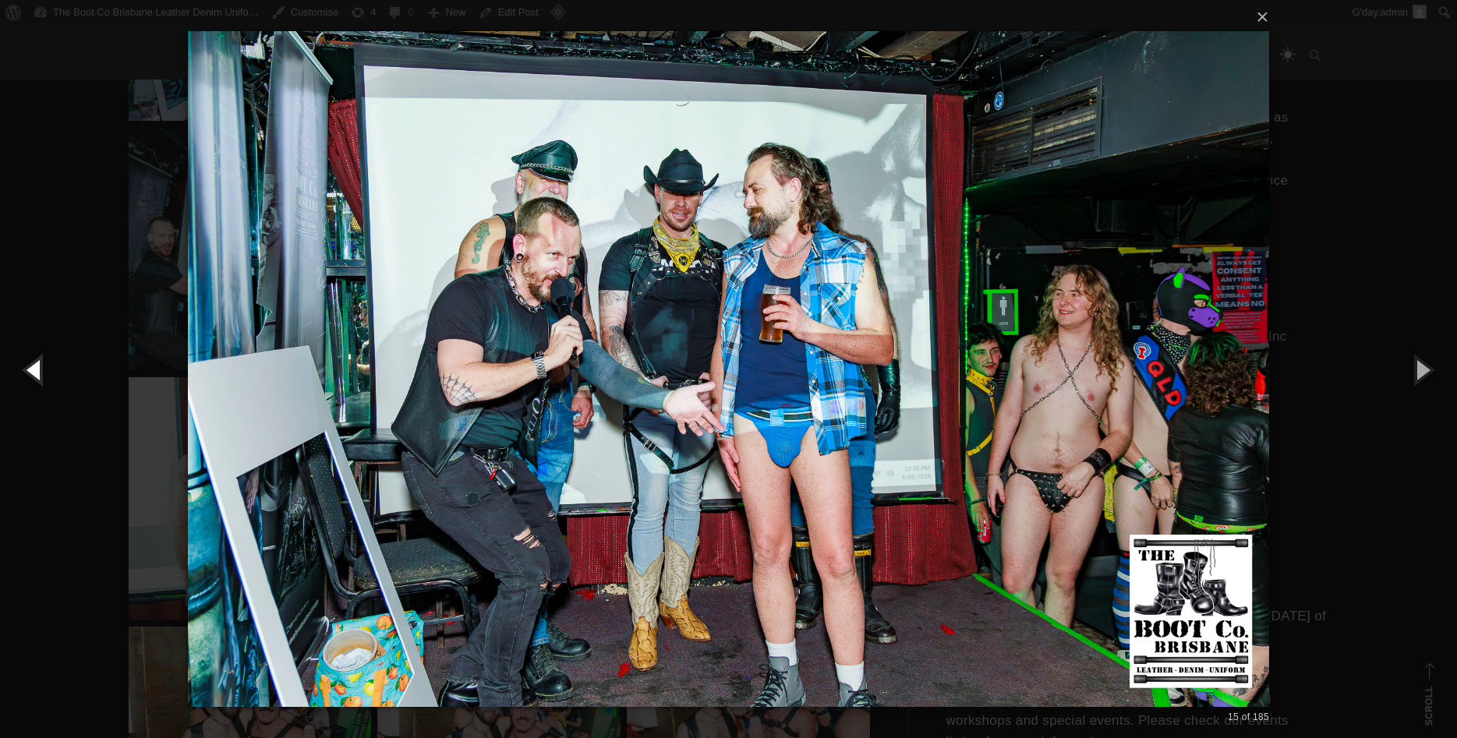
click at [42, 389] on button "button" at bounding box center [35, 370] width 70 height 86
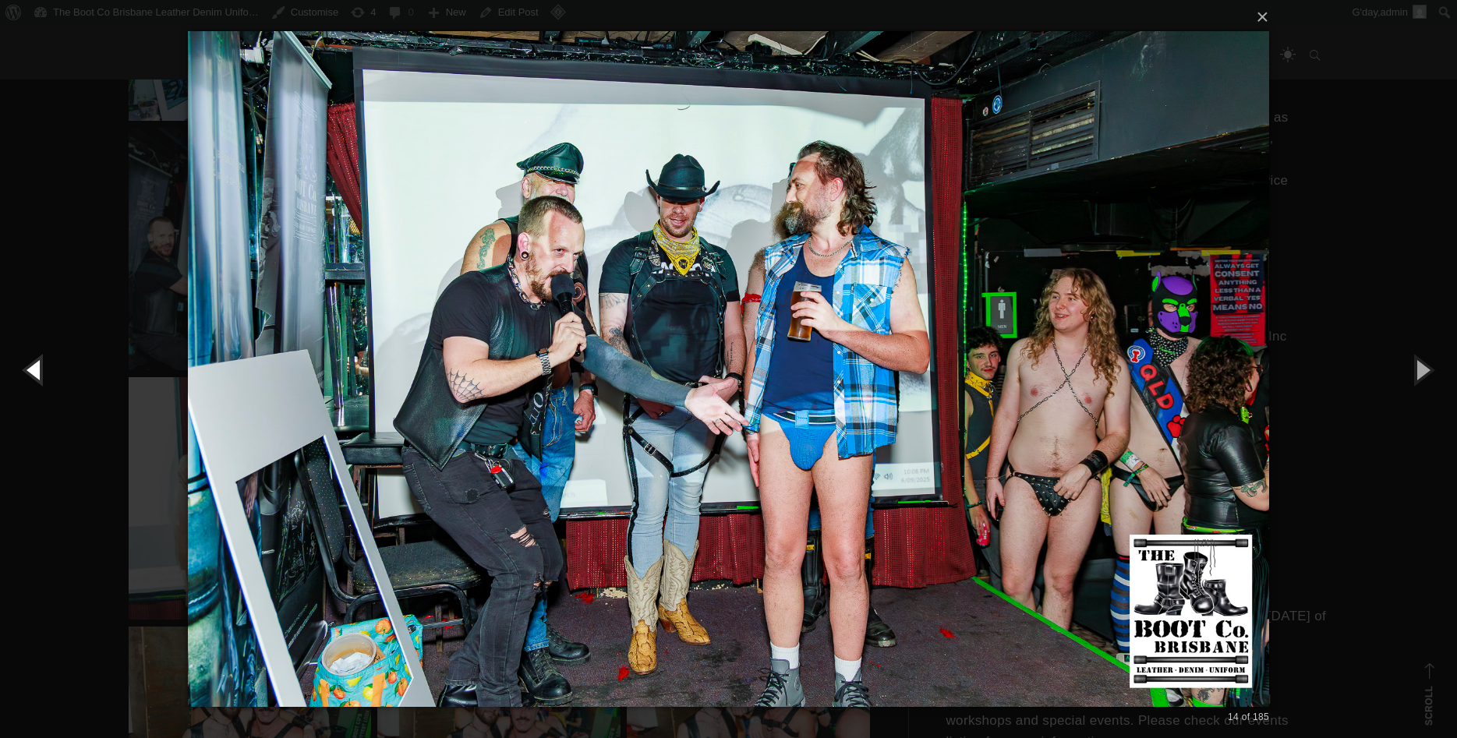
click at [42, 389] on button "button" at bounding box center [35, 370] width 70 height 86
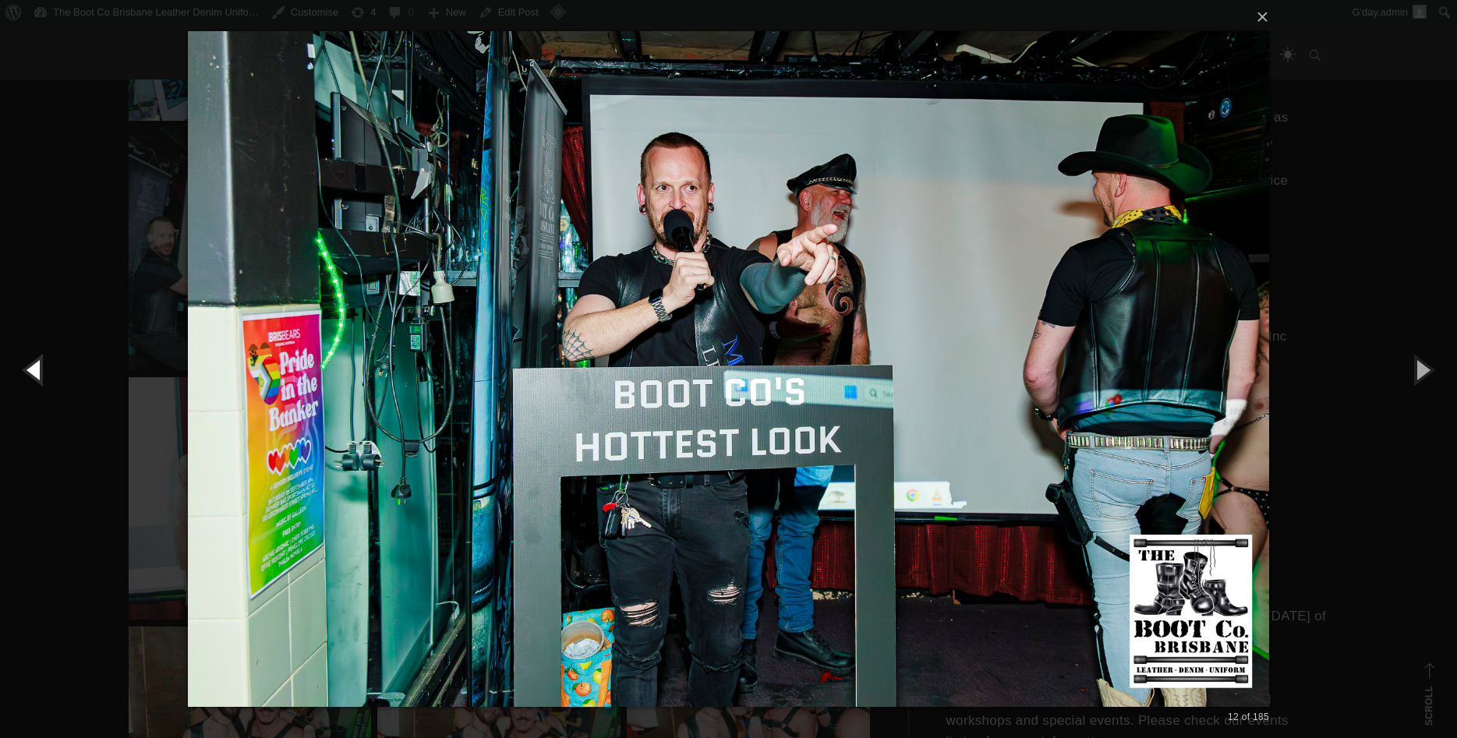
click at [42, 389] on button "button" at bounding box center [35, 370] width 70 height 86
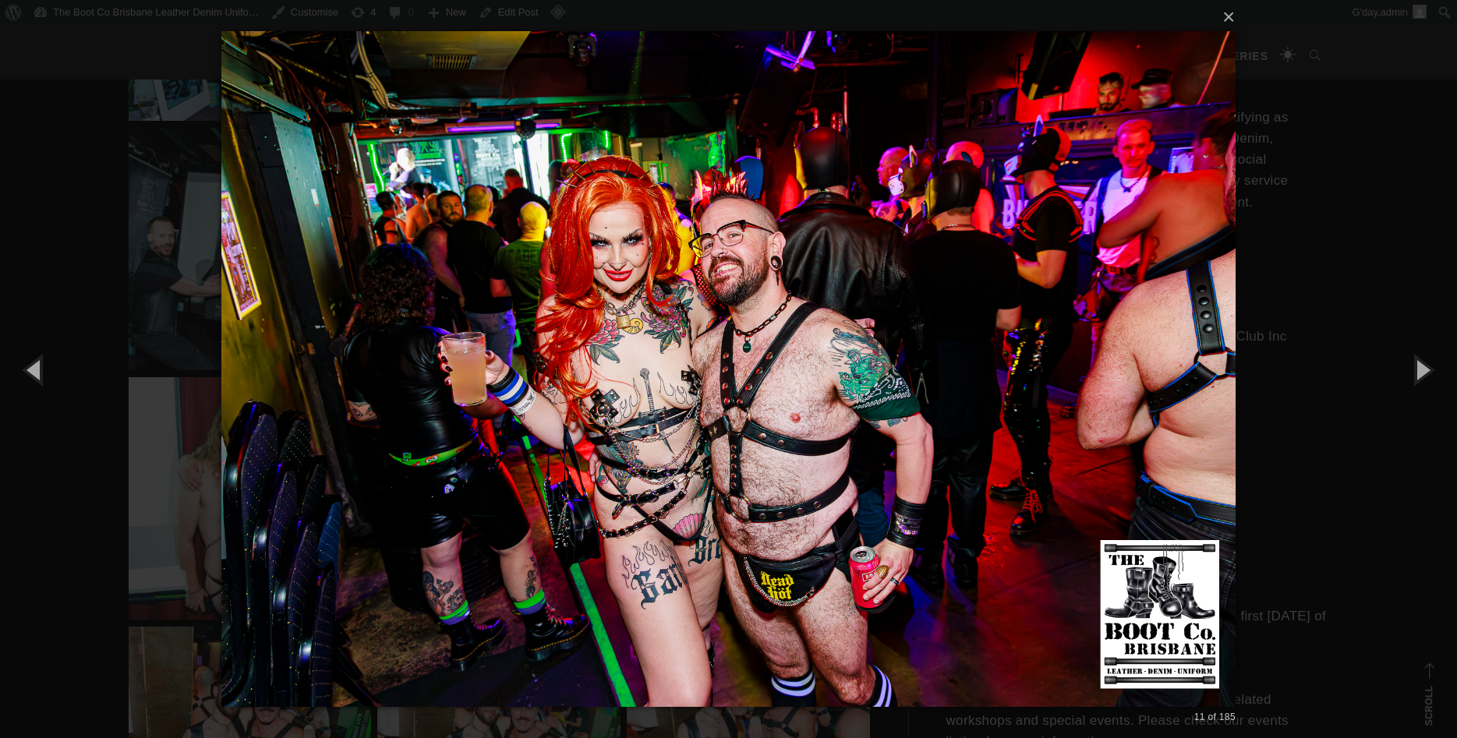
click at [156, 355] on div "× 11 of 185 Loading..." at bounding box center [728, 369] width 1457 height 738
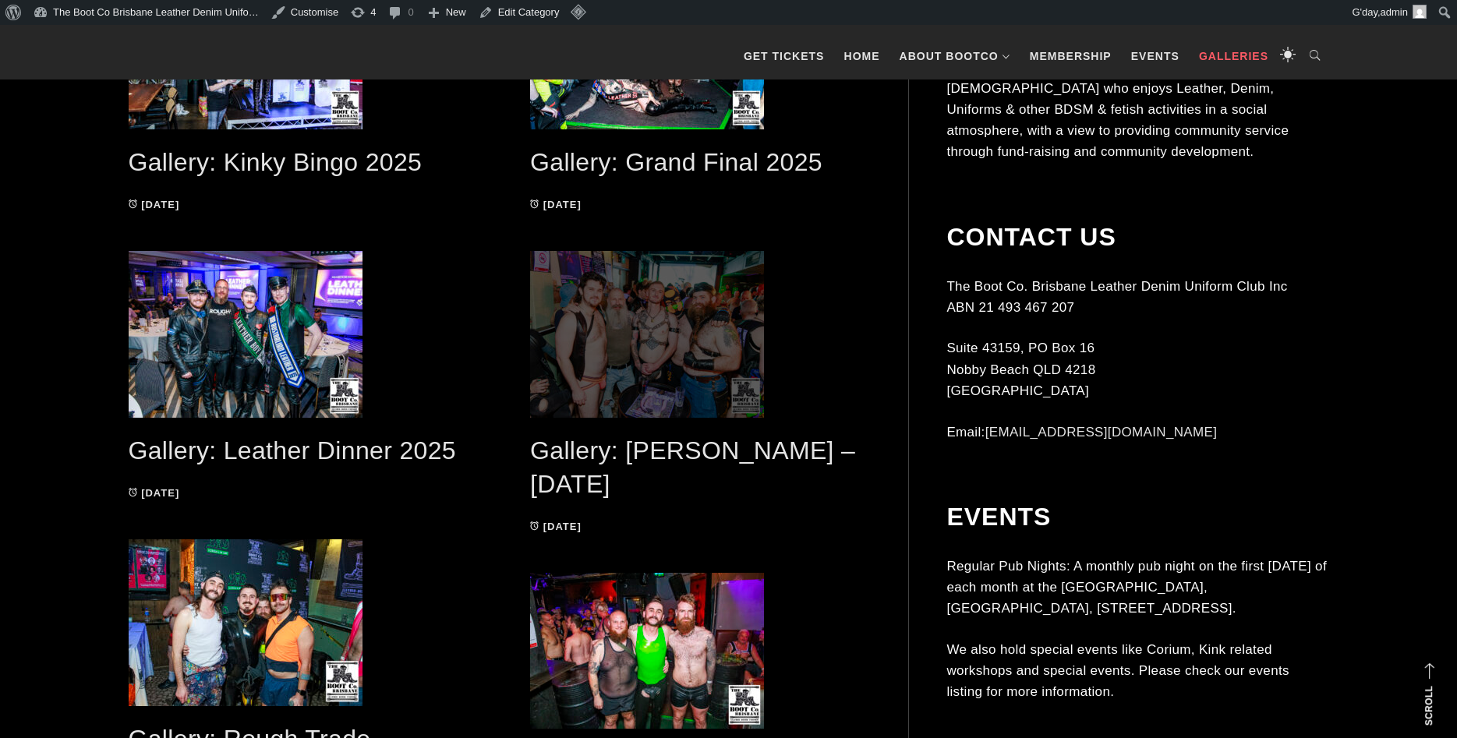
scroll to position [398, 0]
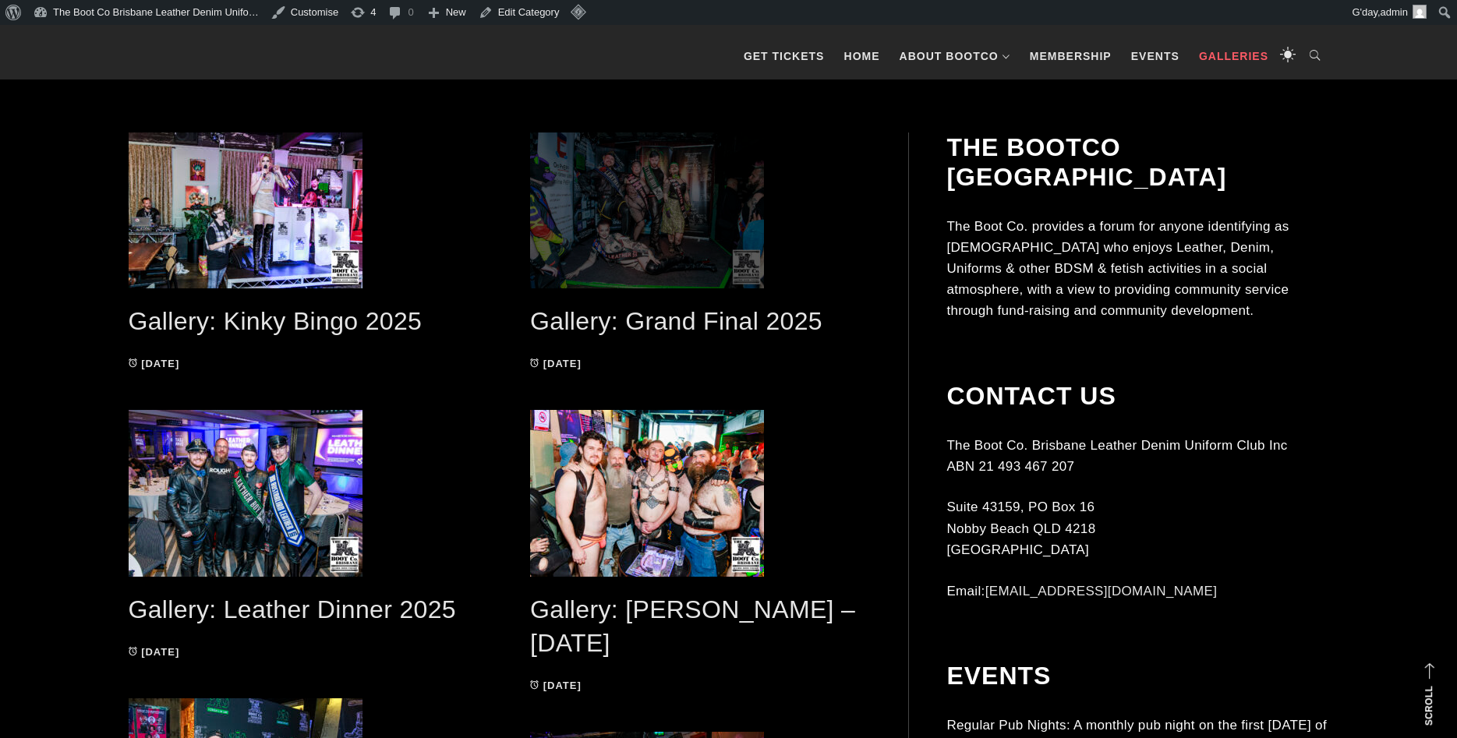
click at [604, 264] on span at bounding box center [700, 211] width 340 height 156
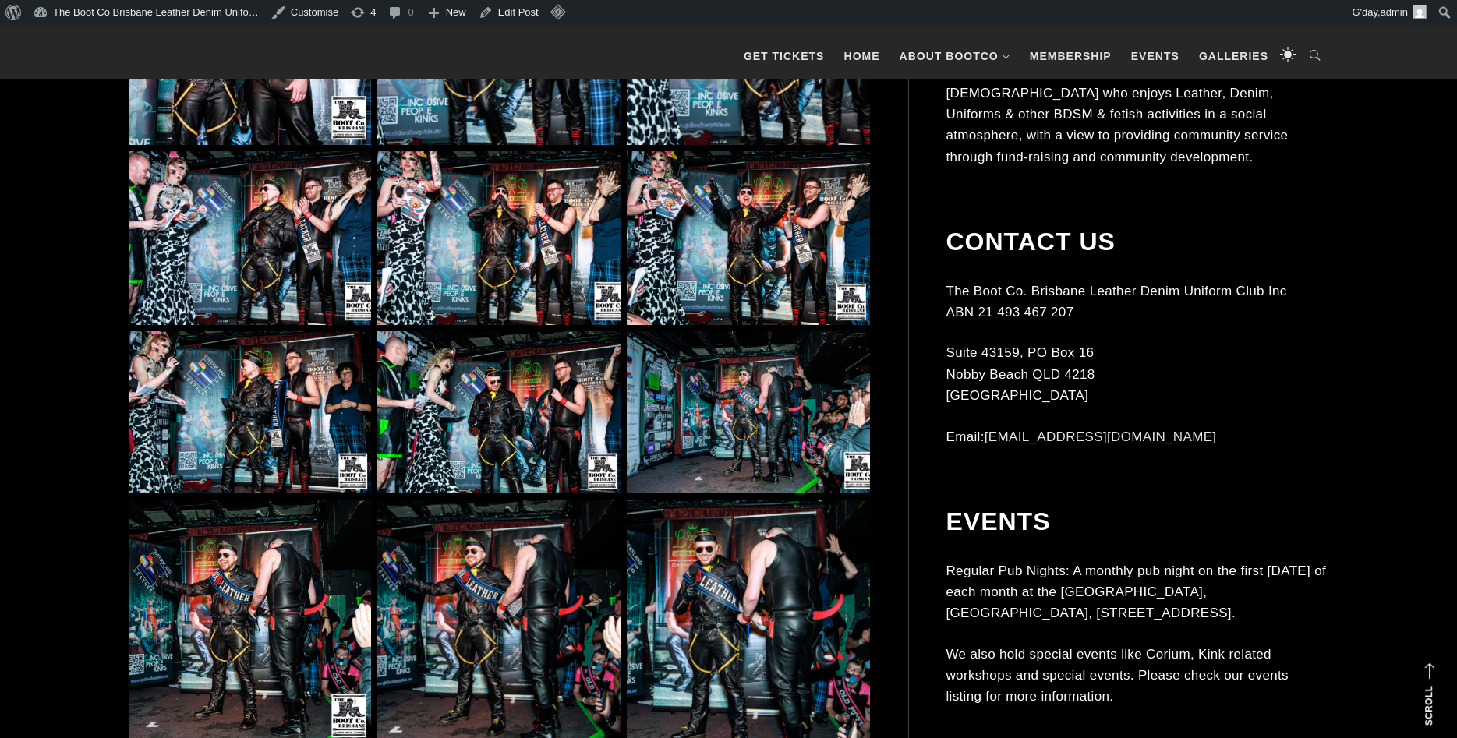
scroll to position [26236, 0]
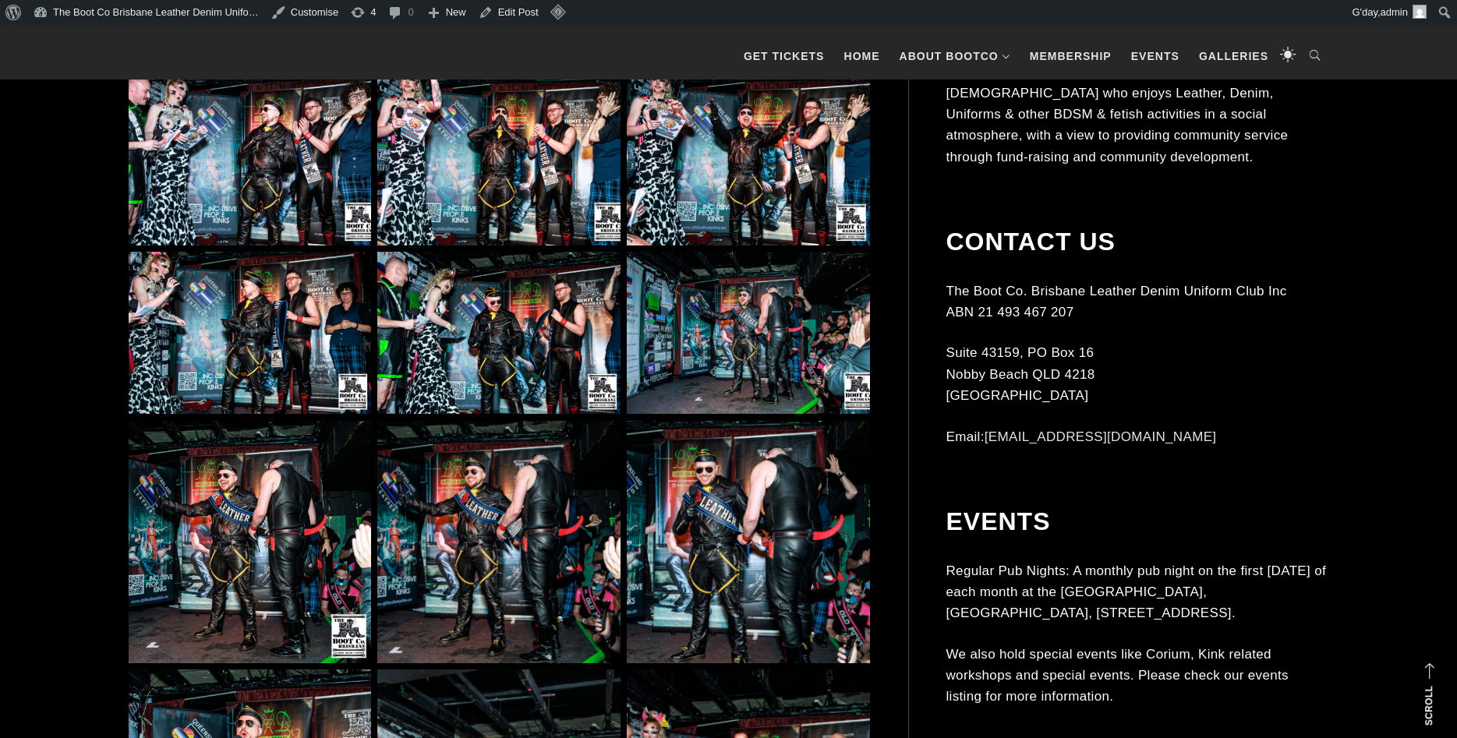
click at [754, 446] on img at bounding box center [748, 542] width 242 height 242
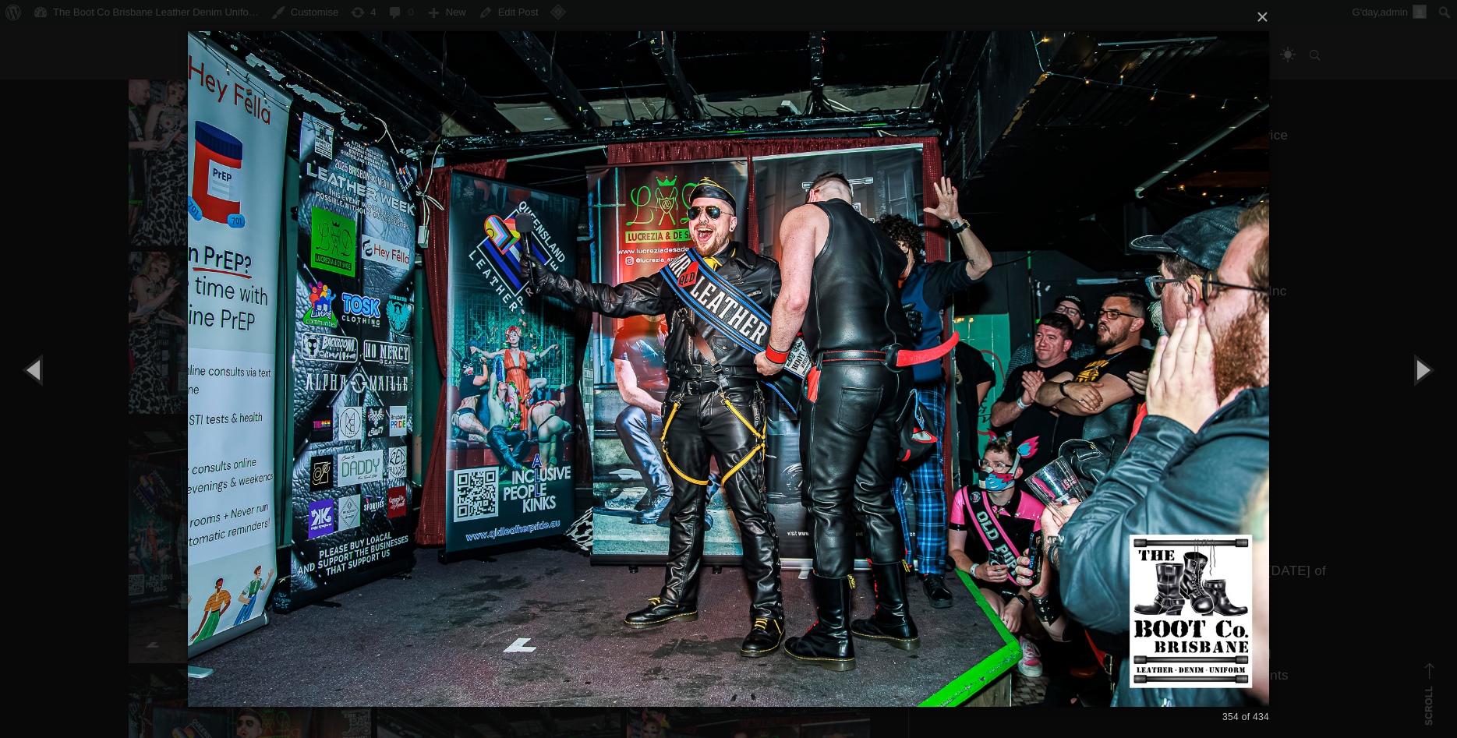
click at [700, 348] on img at bounding box center [728, 369] width 1081 height 738
click at [1350, 103] on div "× 354 of 434 Loading..." at bounding box center [728, 369] width 1457 height 738
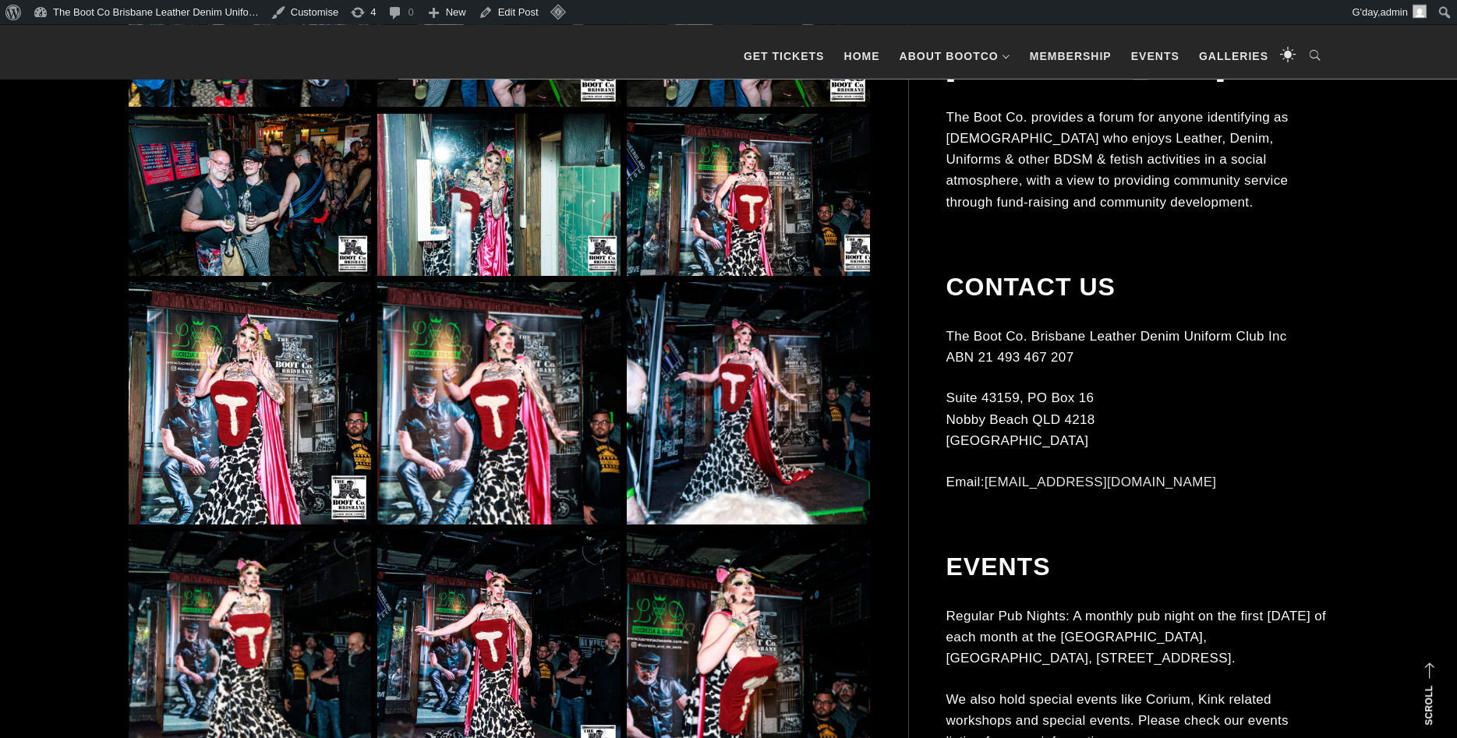
scroll to position [21863, 0]
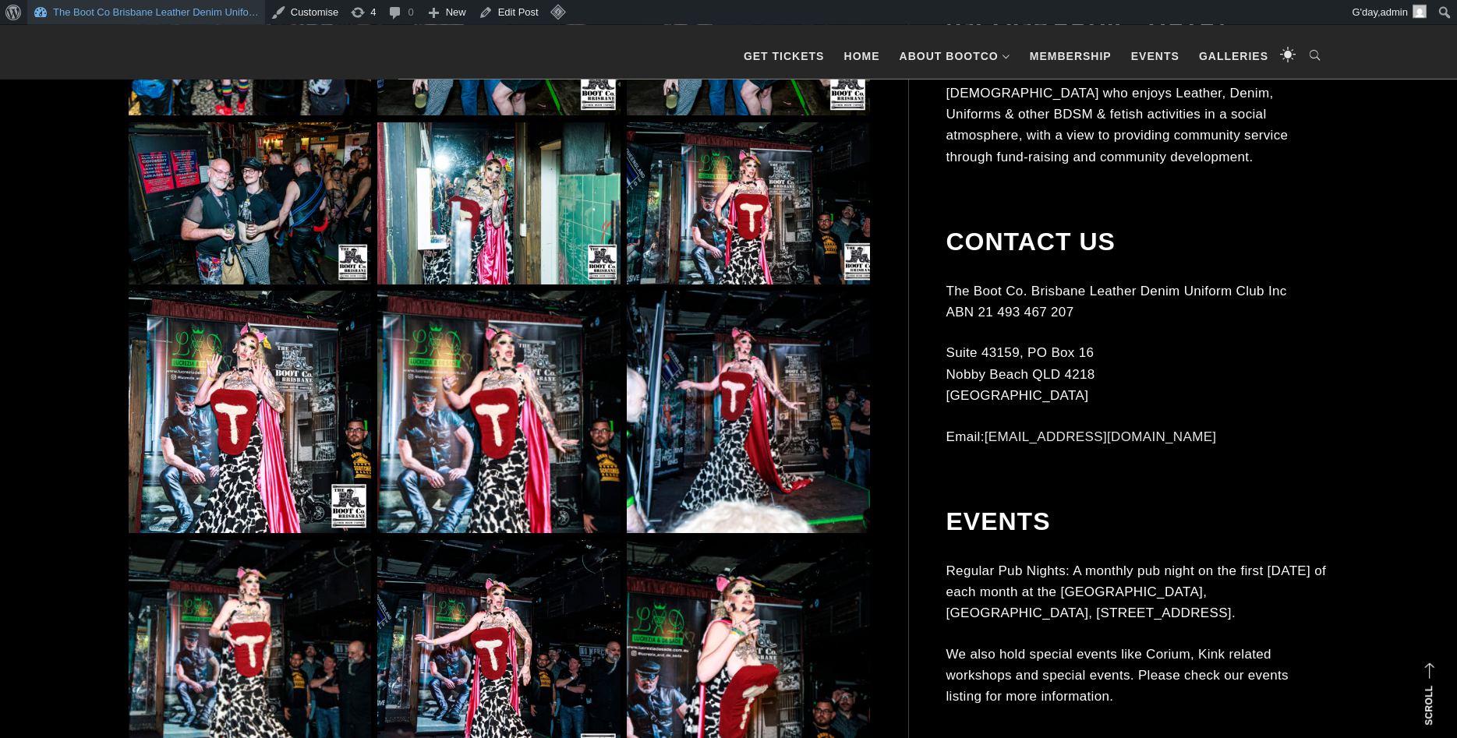
scroll to position [21863, 0]
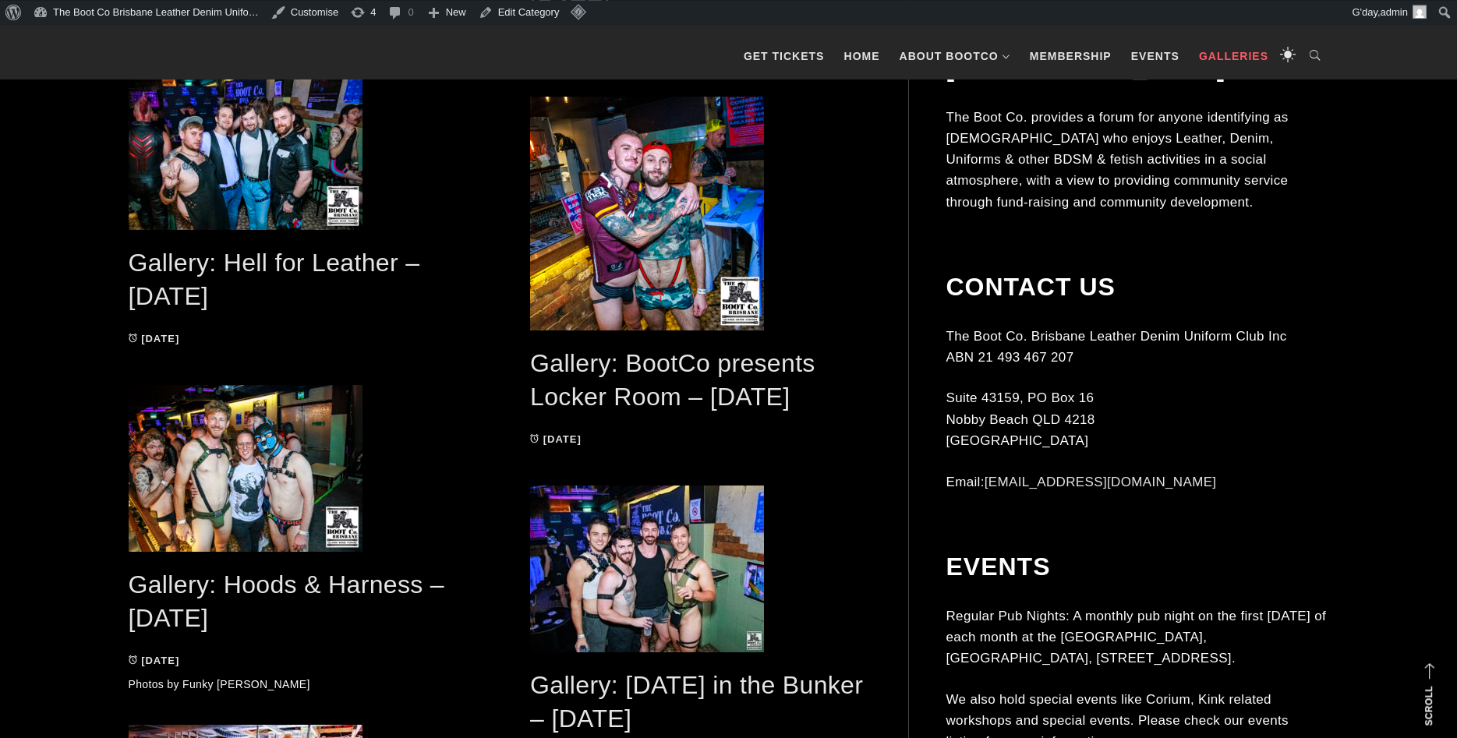
scroll to position [1272, 0]
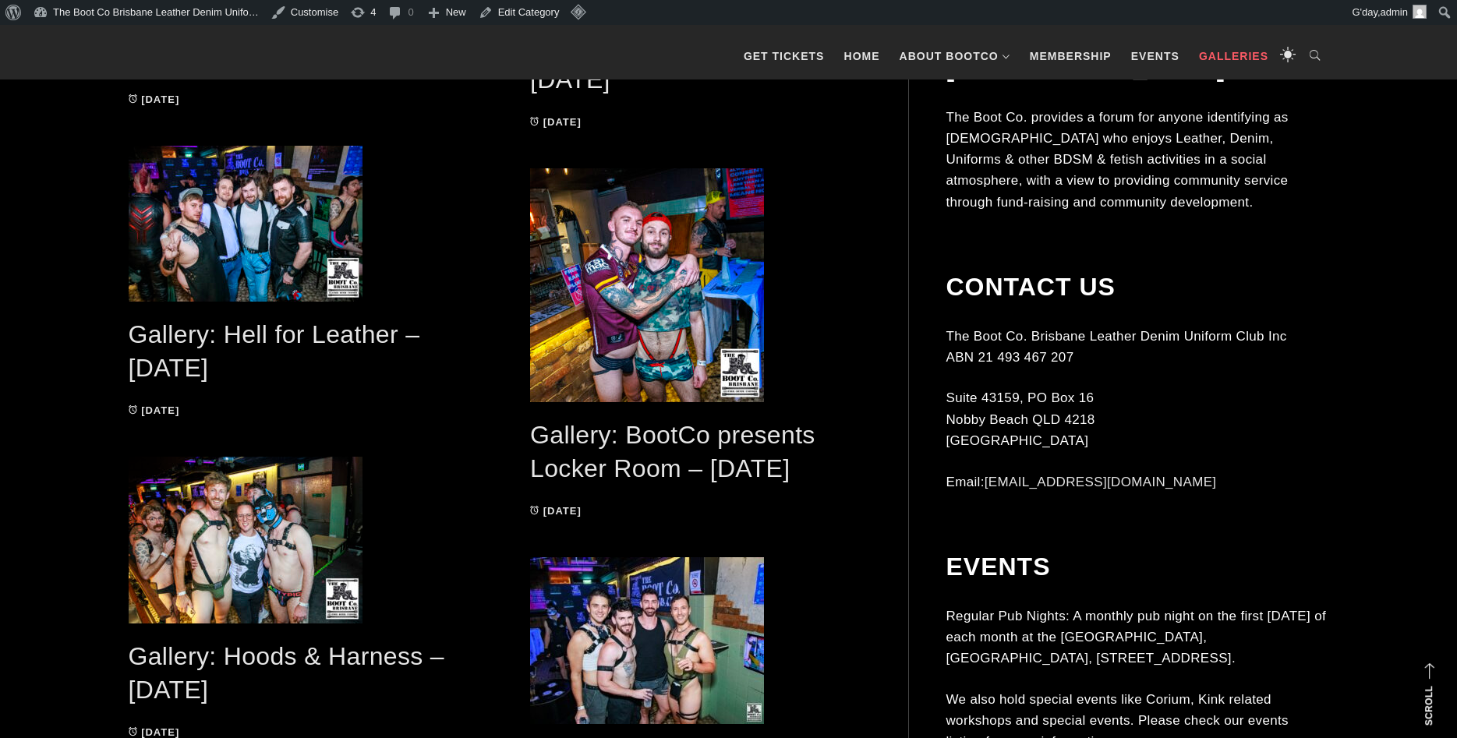
click at [691, 294] on span at bounding box center [700, 285] width 340 height 234
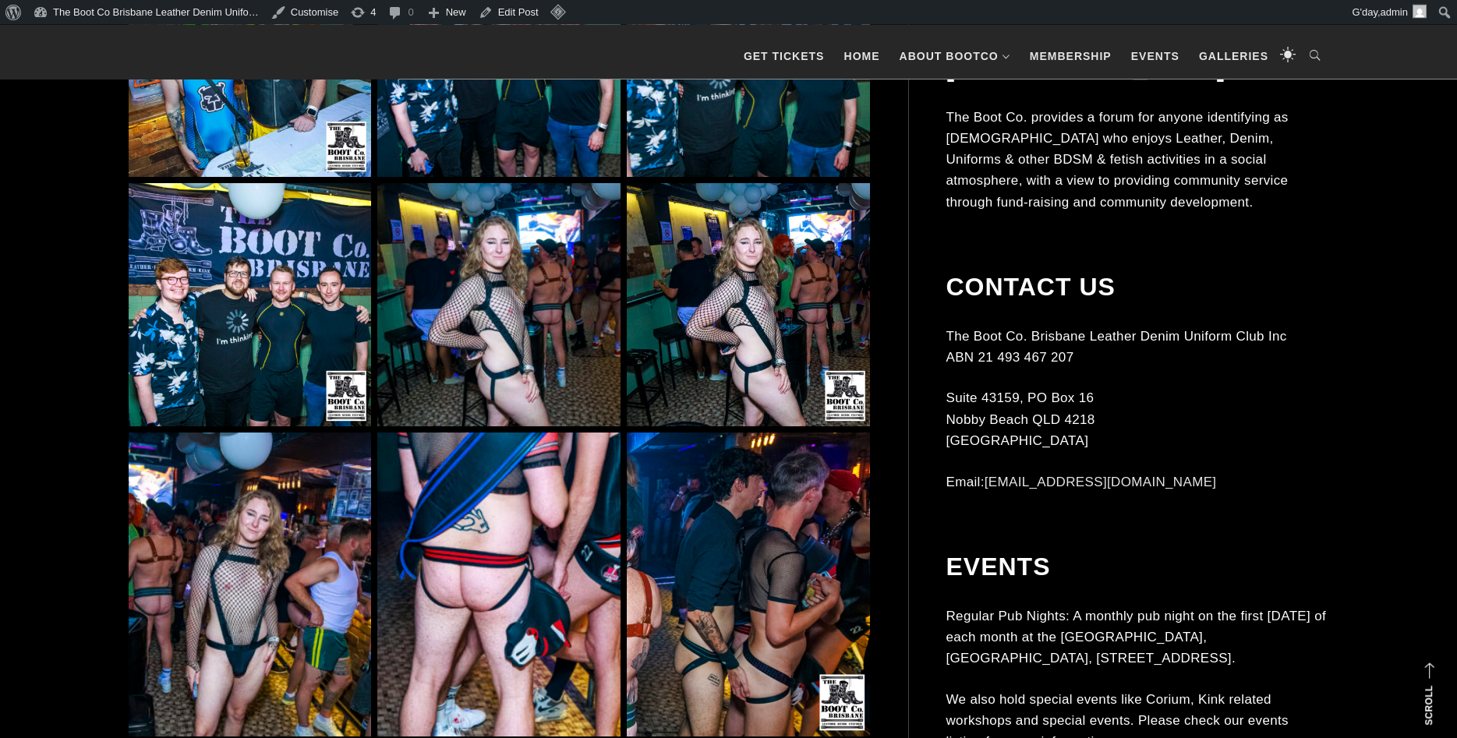
scroll to position [7394, 0]
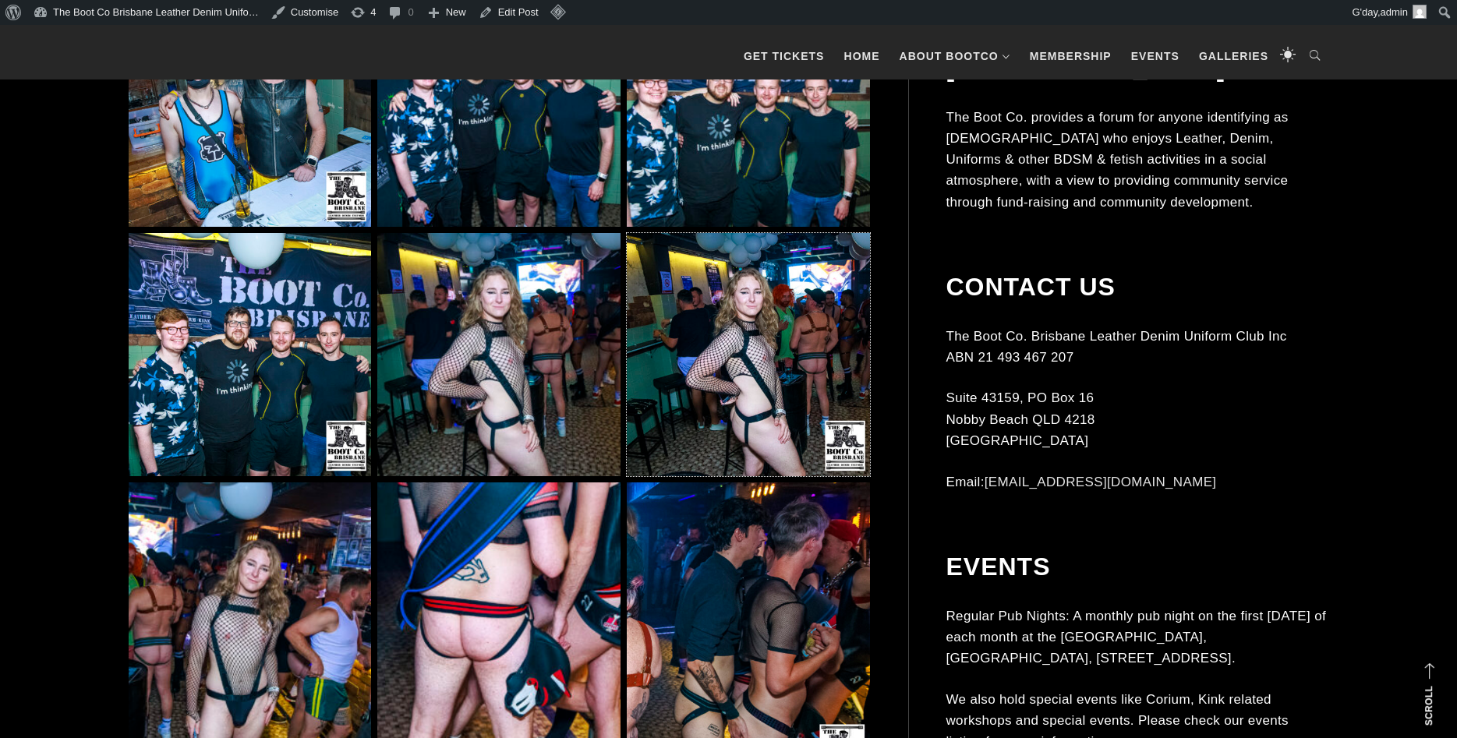
click at [691, 294] on img at bounding box center [748, 354] width 242 height 242
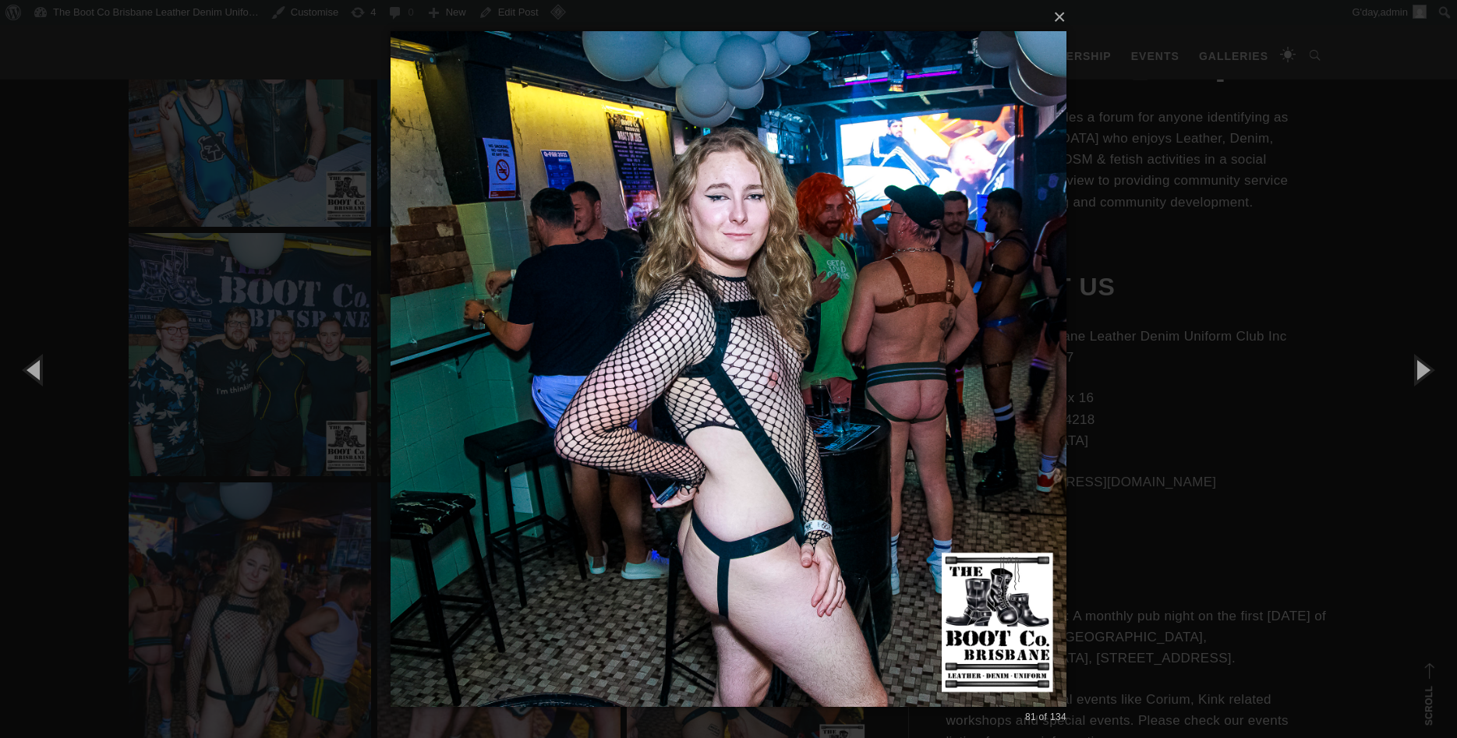
click at [315, 244] on div "× 81 of 134 Loading..." at bounding box center [728, 369] width 1457 height 738
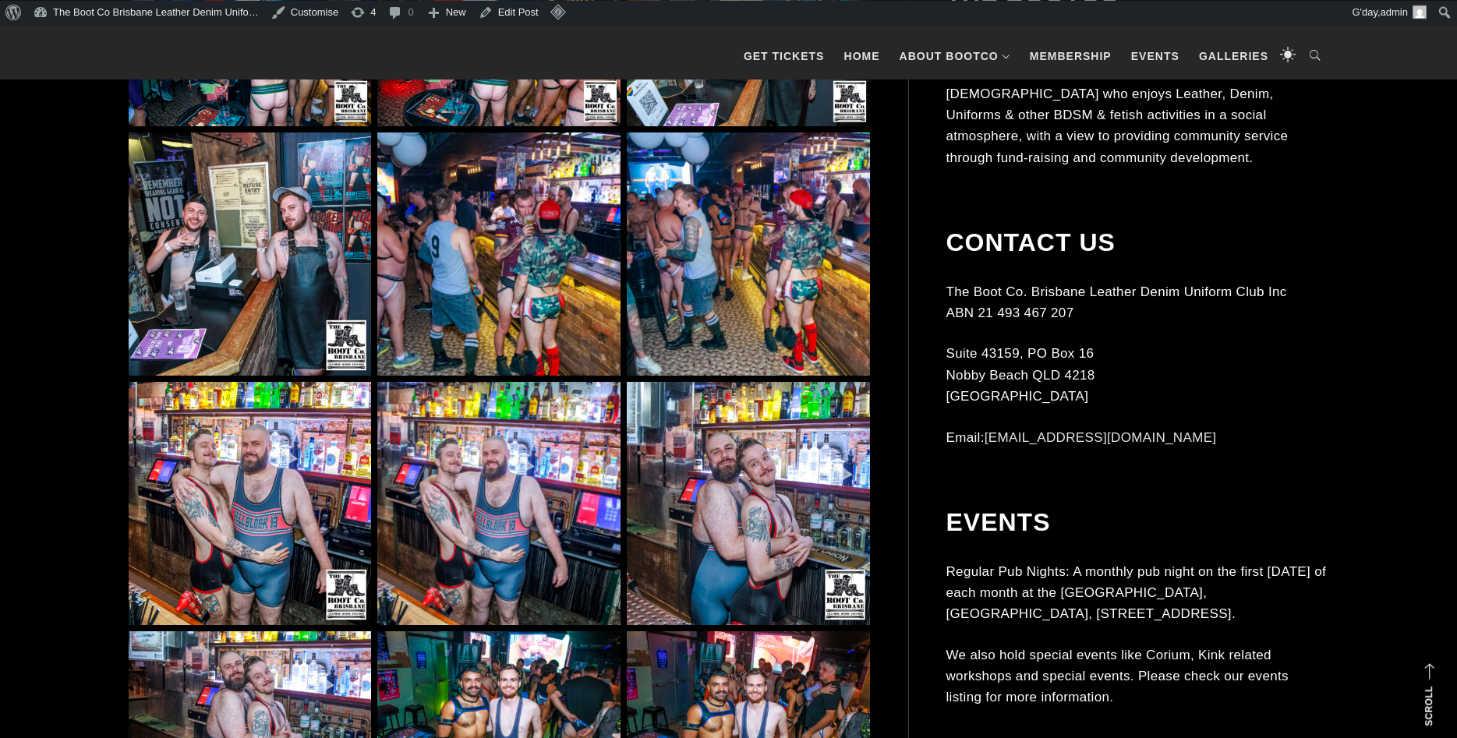
scroll to position [9302, 0]
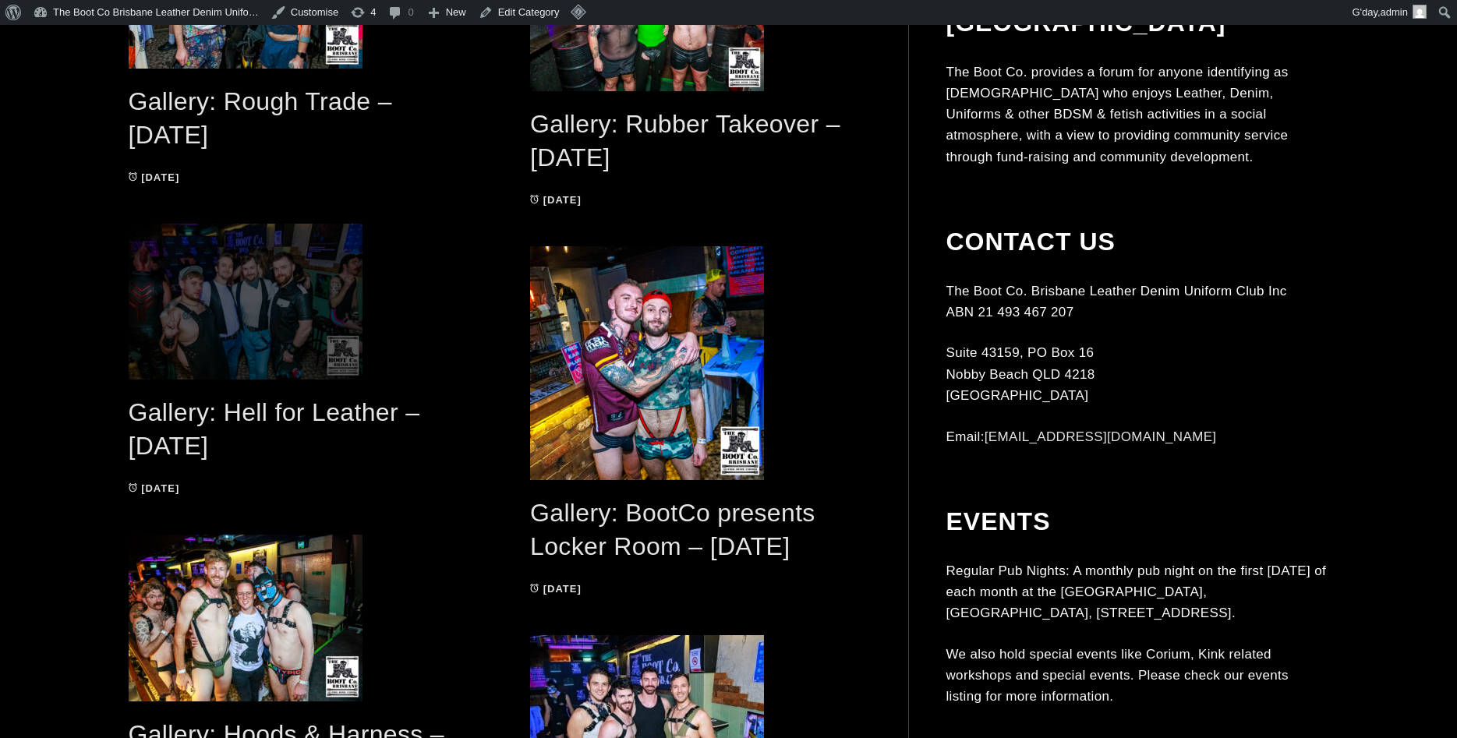
scroll to position [1272, 0]
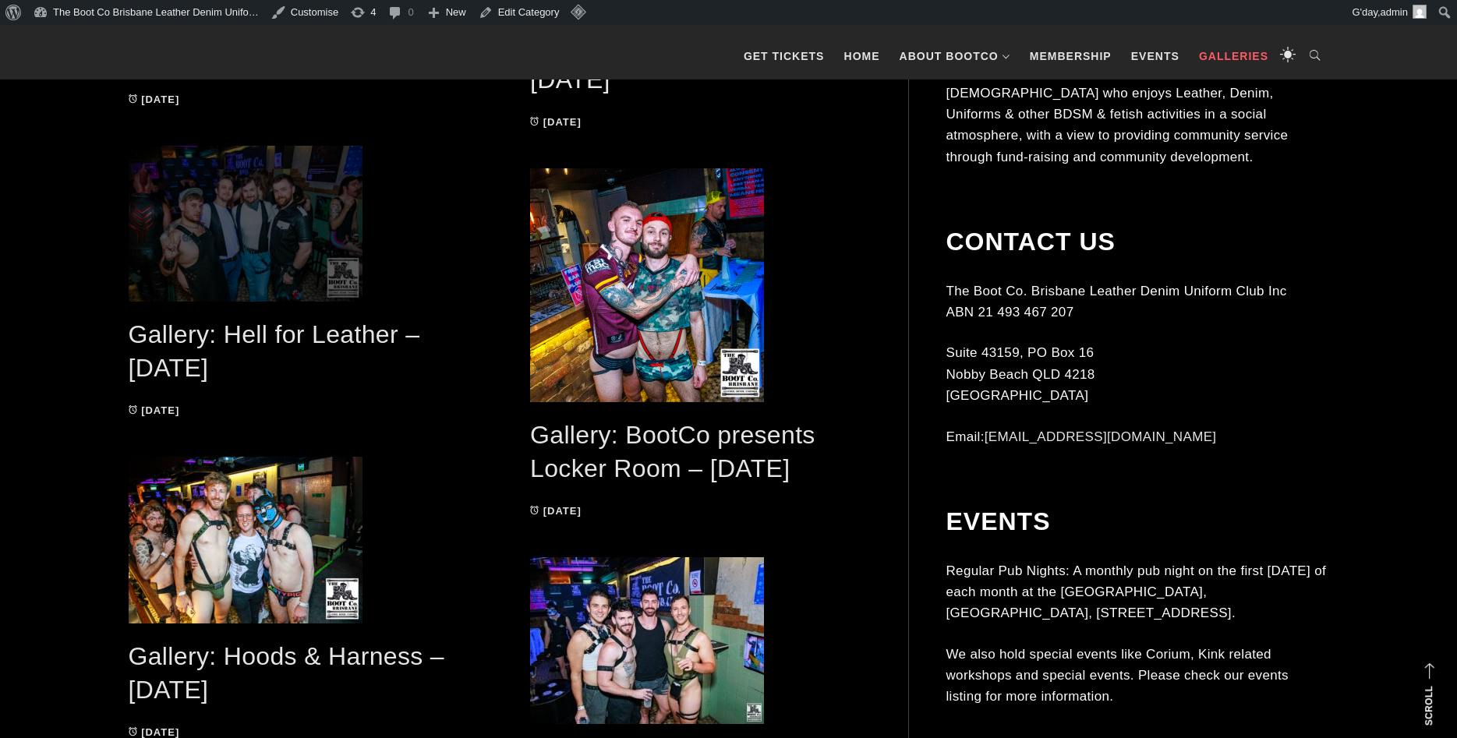
click at [251, 198] on span at bounding box center [299, 224] width 340 height 156
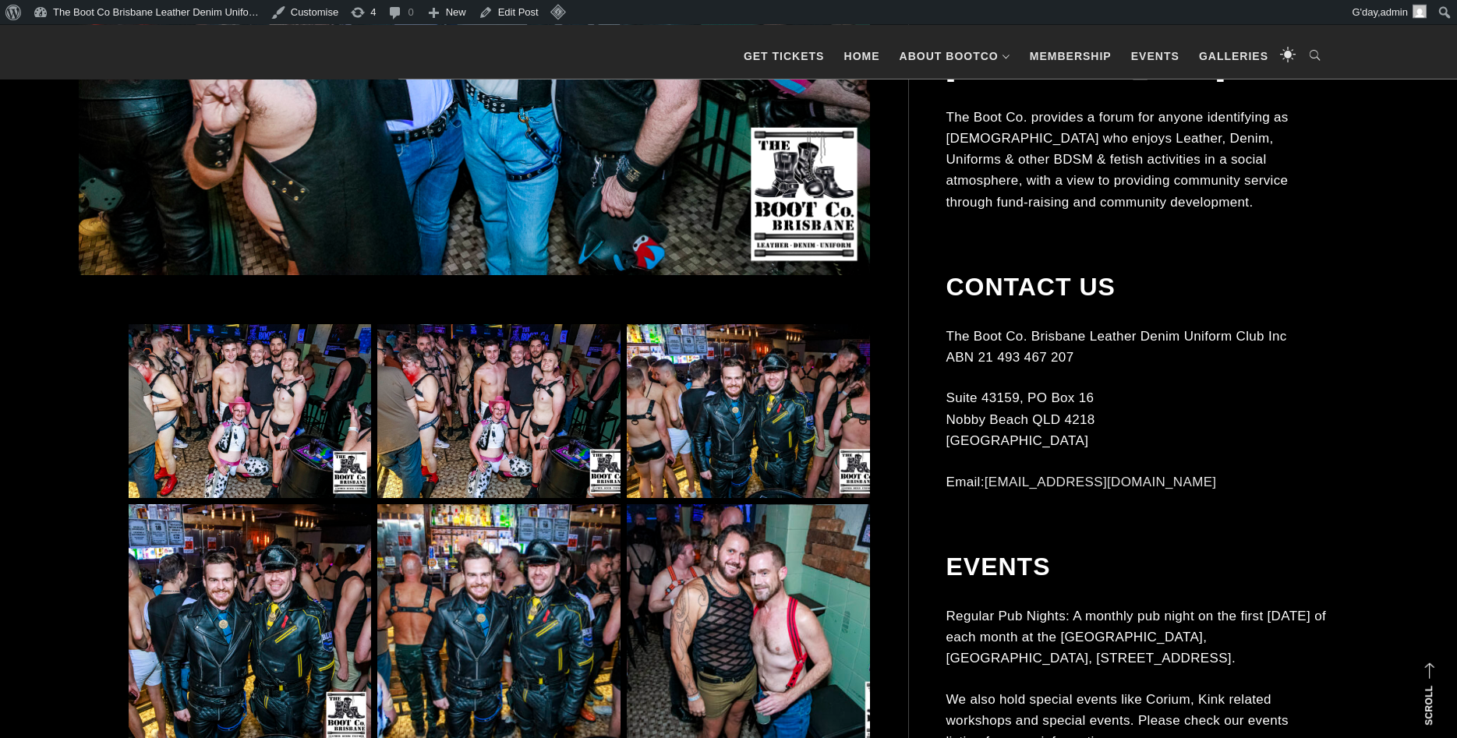
scroll to position [795, 0]
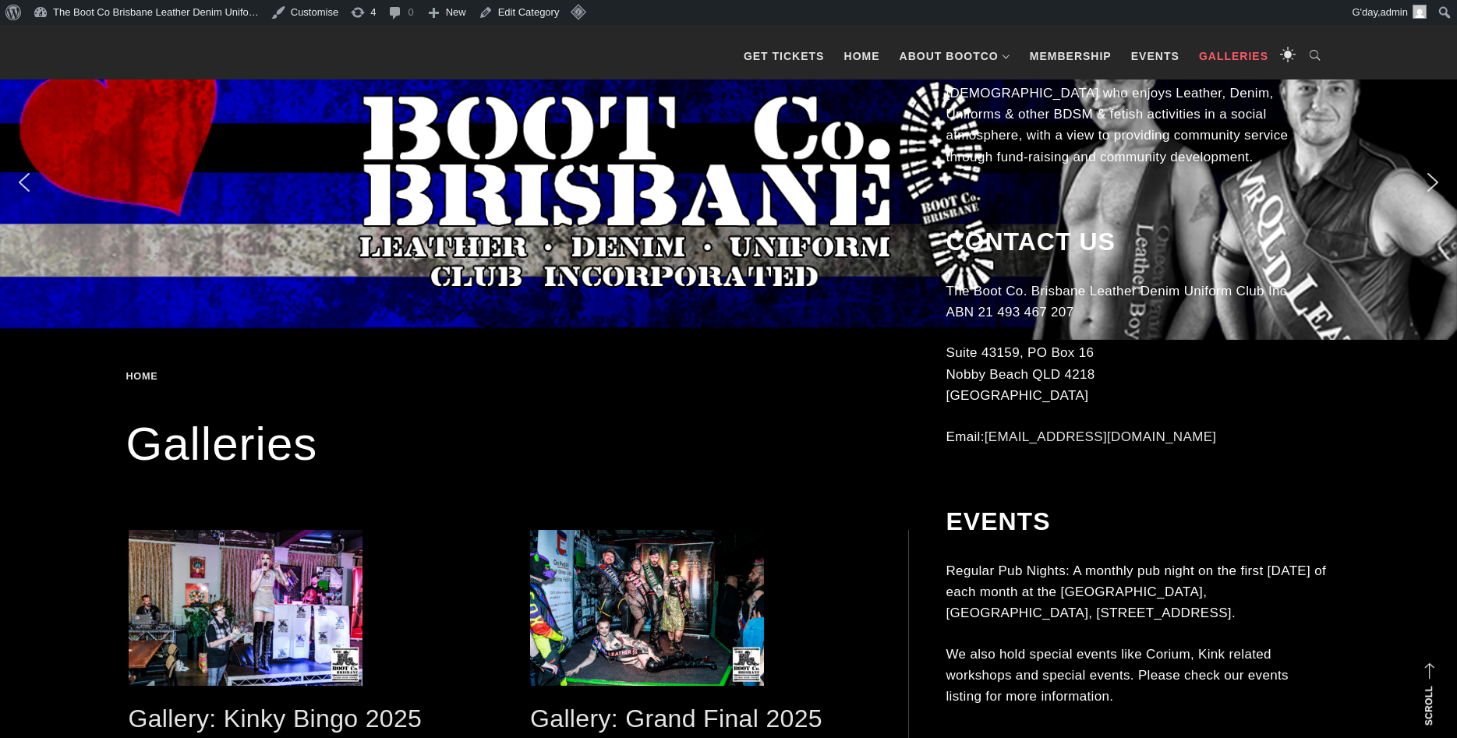
scroll to position [1272, 0]
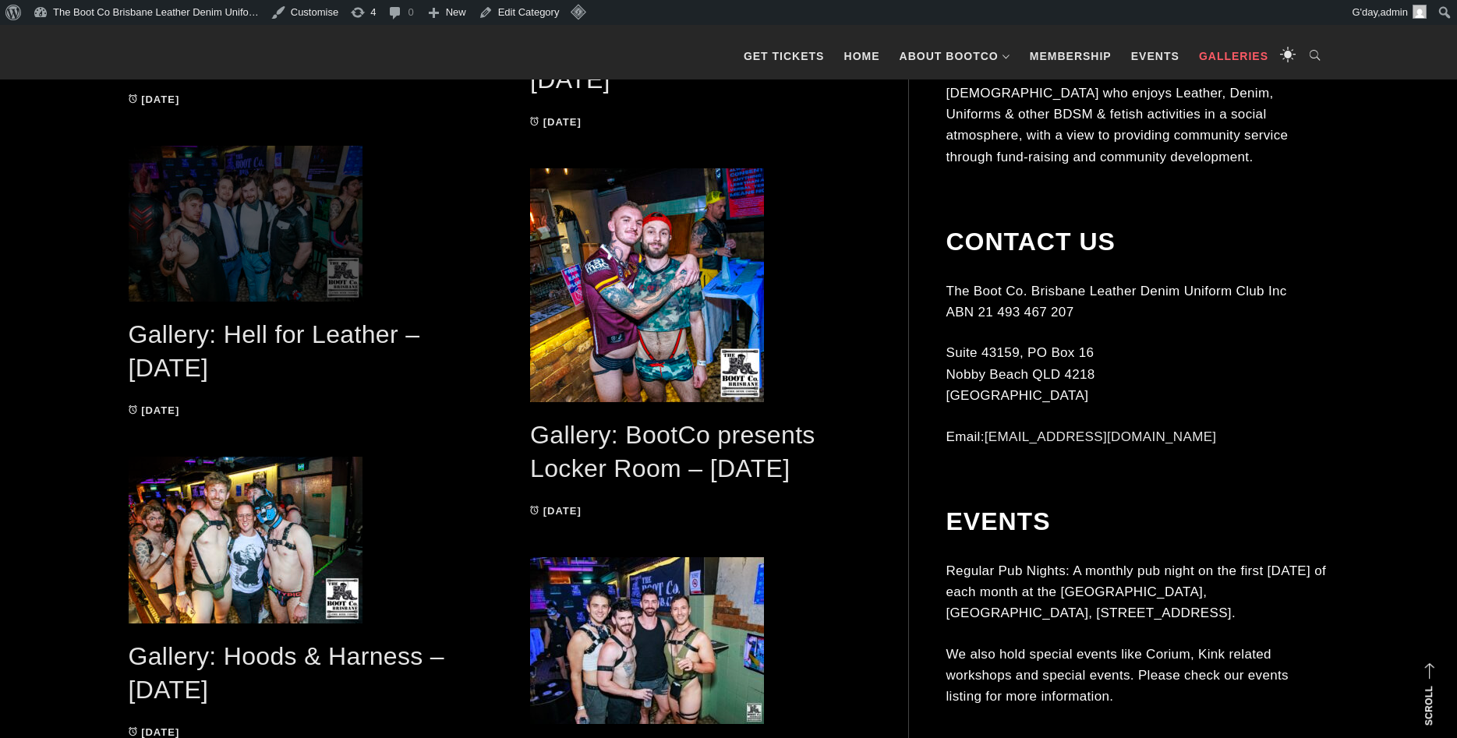
click at [331, 216] on span at bounding box center [299, 224] width 340 height 156
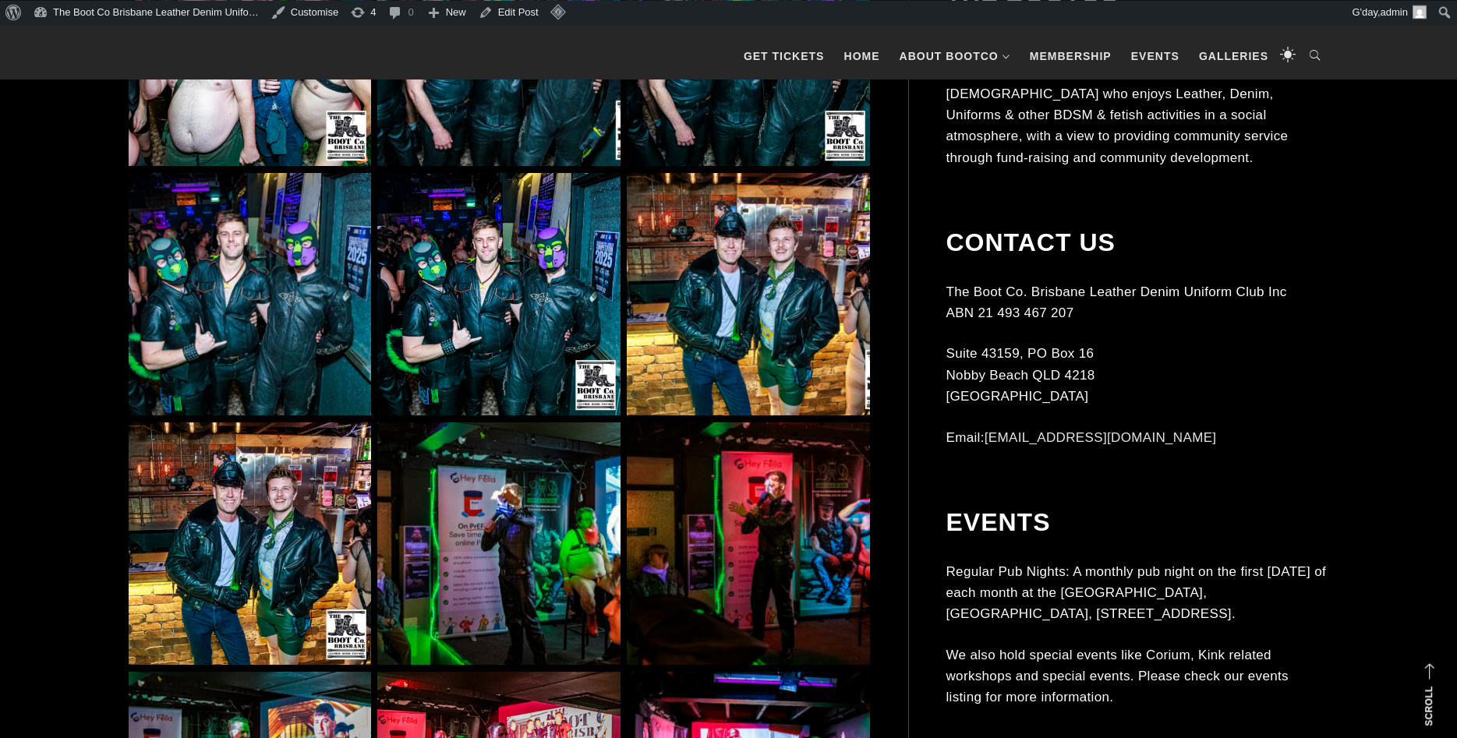
scroll to position [9620, 0]
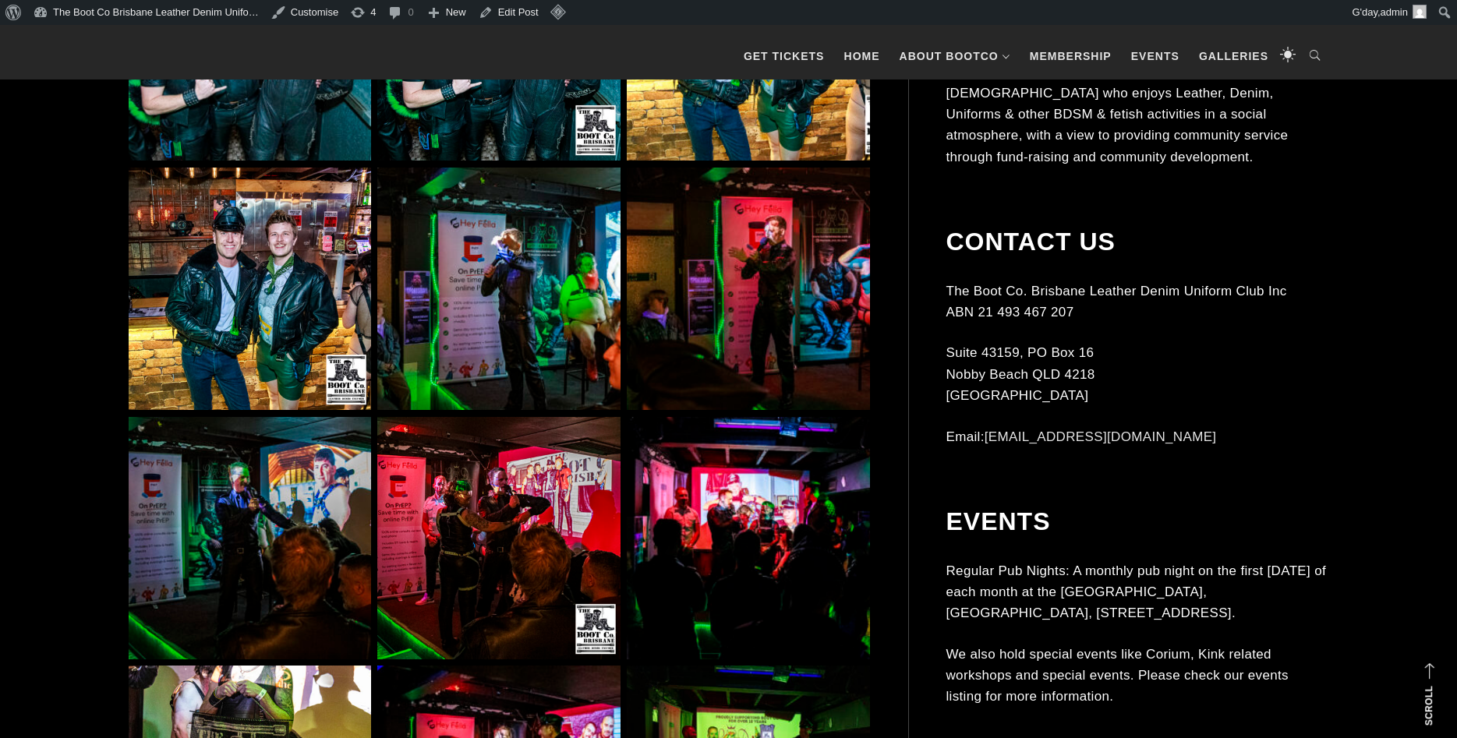
click at [563, 329] on img at bounding box center [498, 289] width 242 height 242
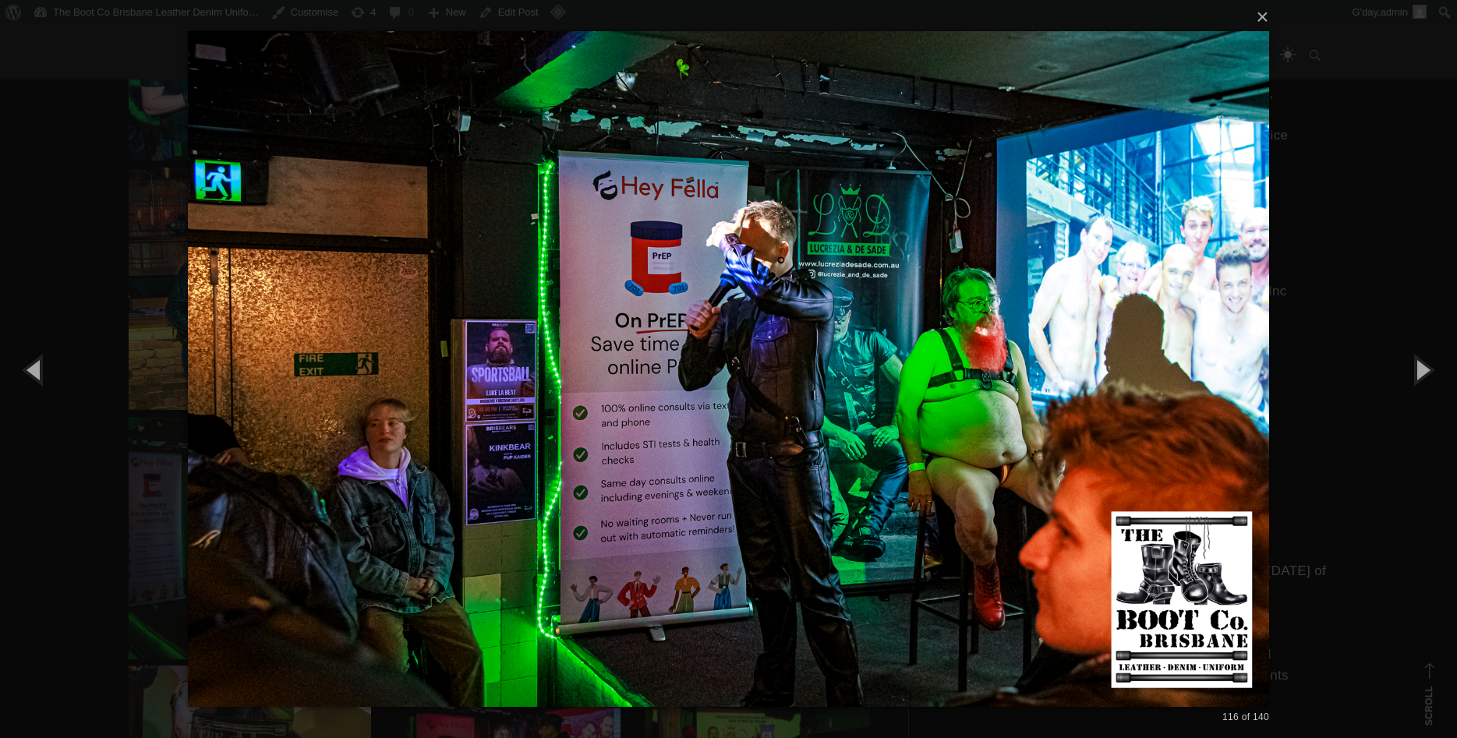
click at [1306, 307] on div "× 116 of 140 Loading..." at bounding box center [728, 369] width 1457 height 738
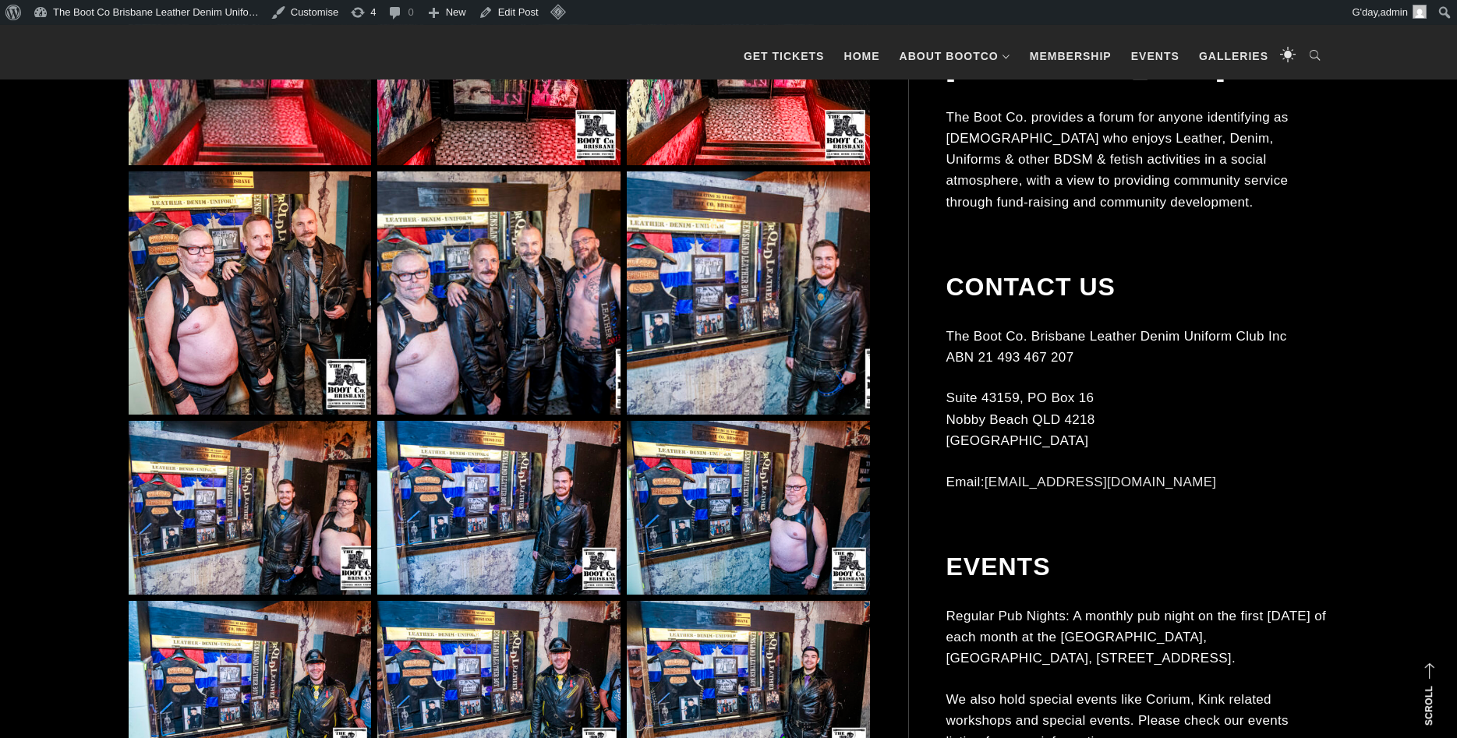
scroll to position [7314, 0]
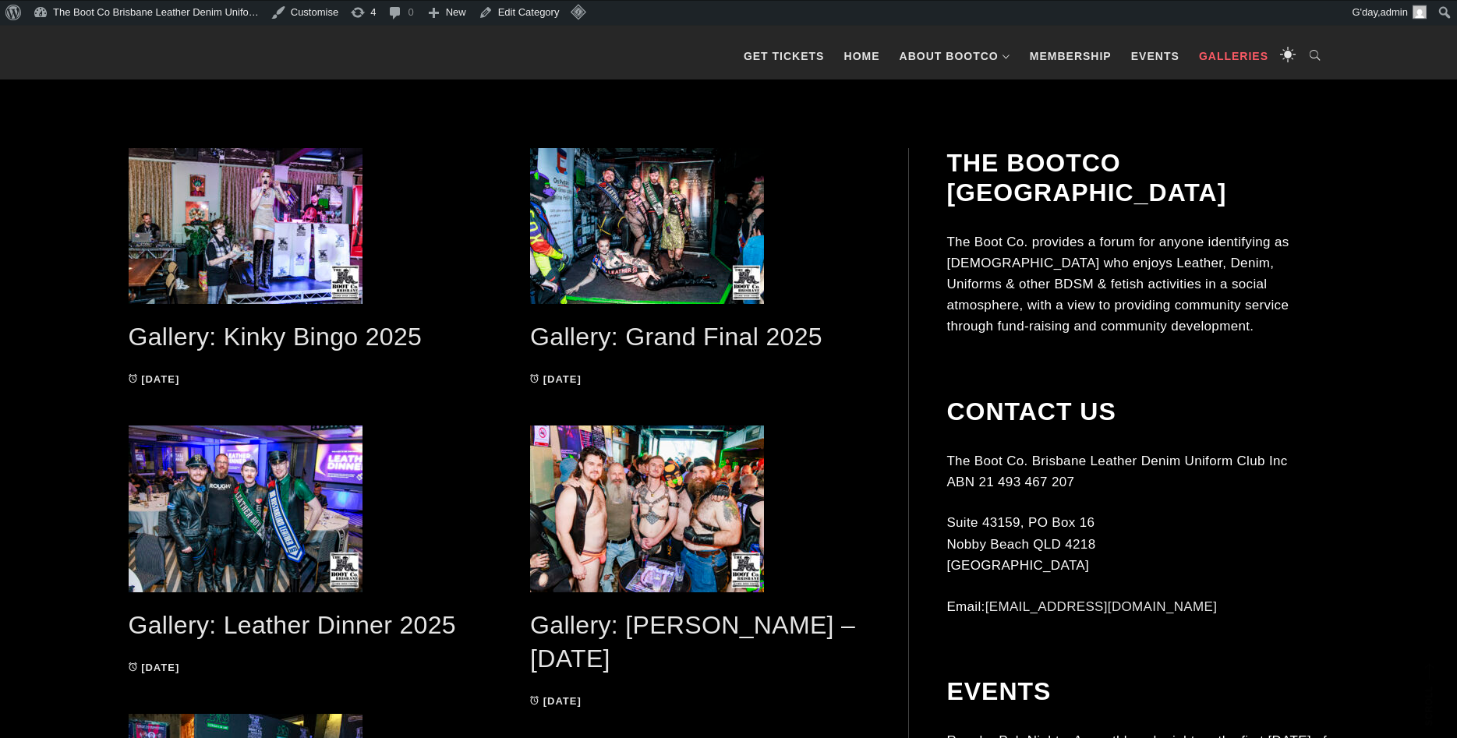
scroll to position [398, 0]
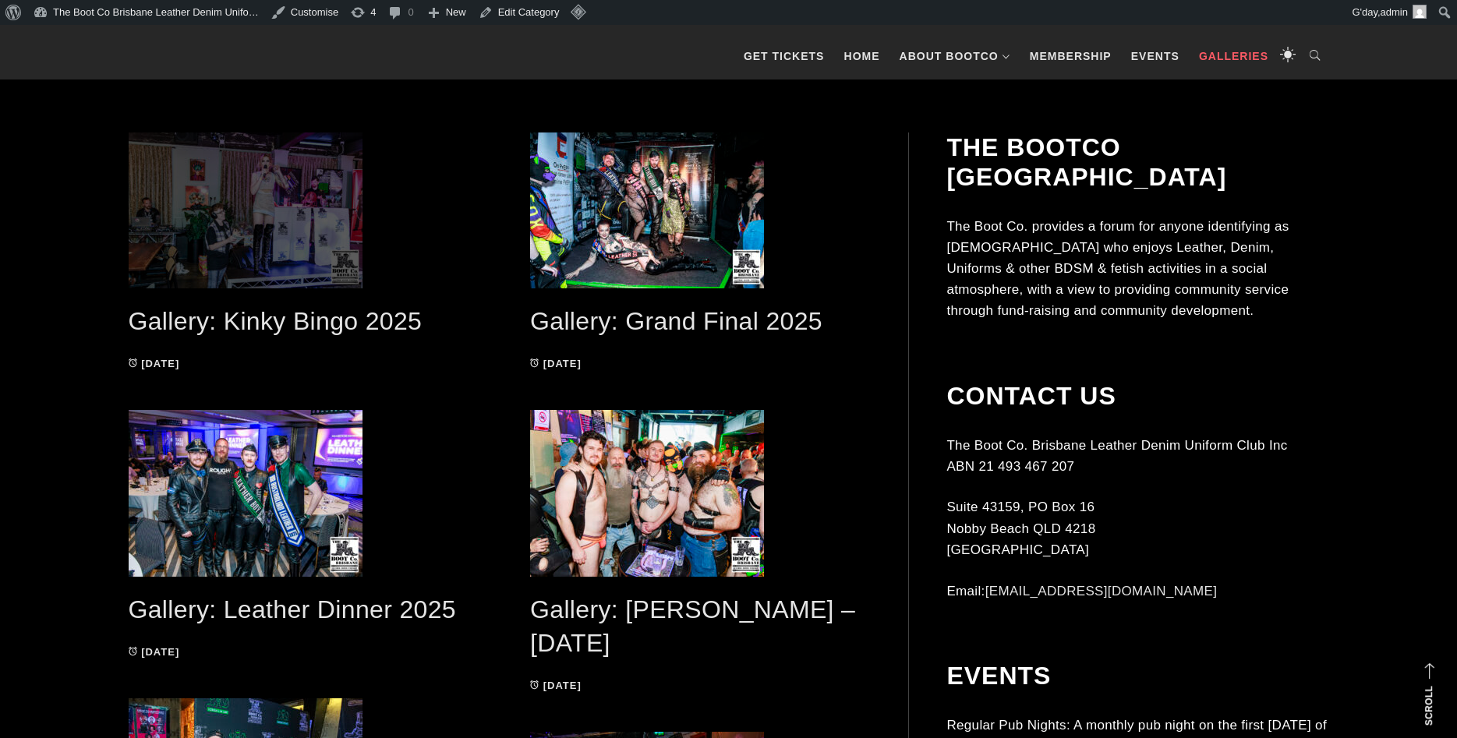
click at [275, 249] on span at bounding box center [299, 211] width 340 height 156
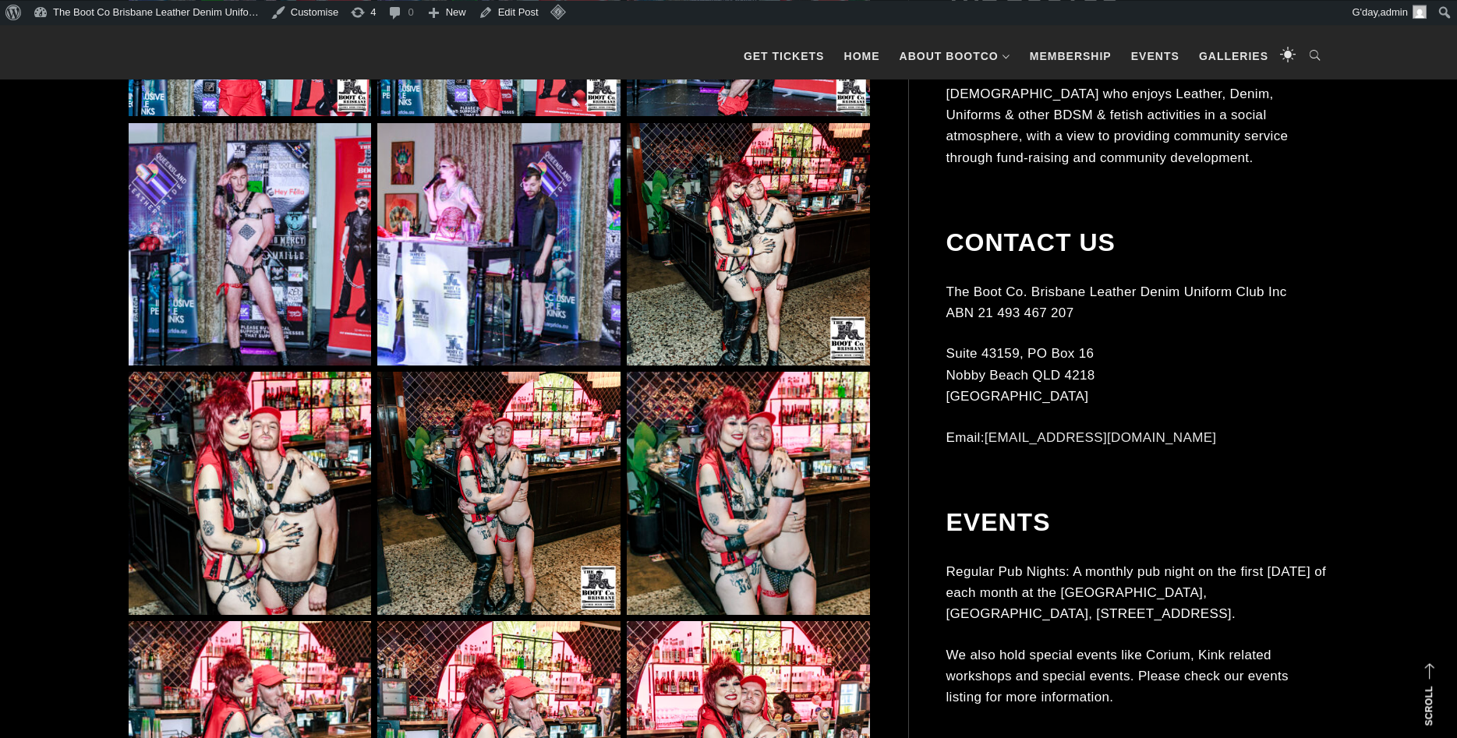
scroll to position [17172, 0]
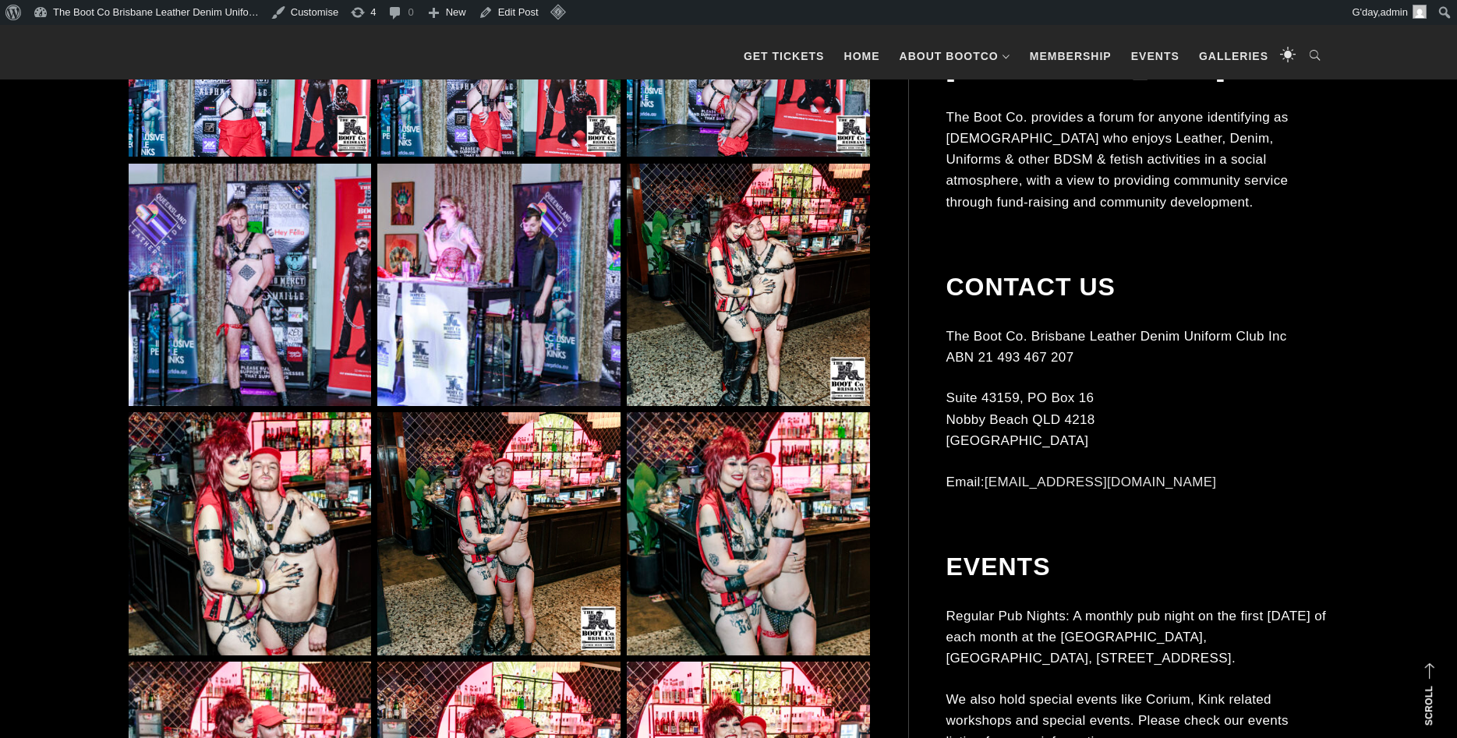
click at [333, 299] on img at bounding box center [250, 285] width 242 height 242
